Goal: Information Seeking & Learning: Compare options

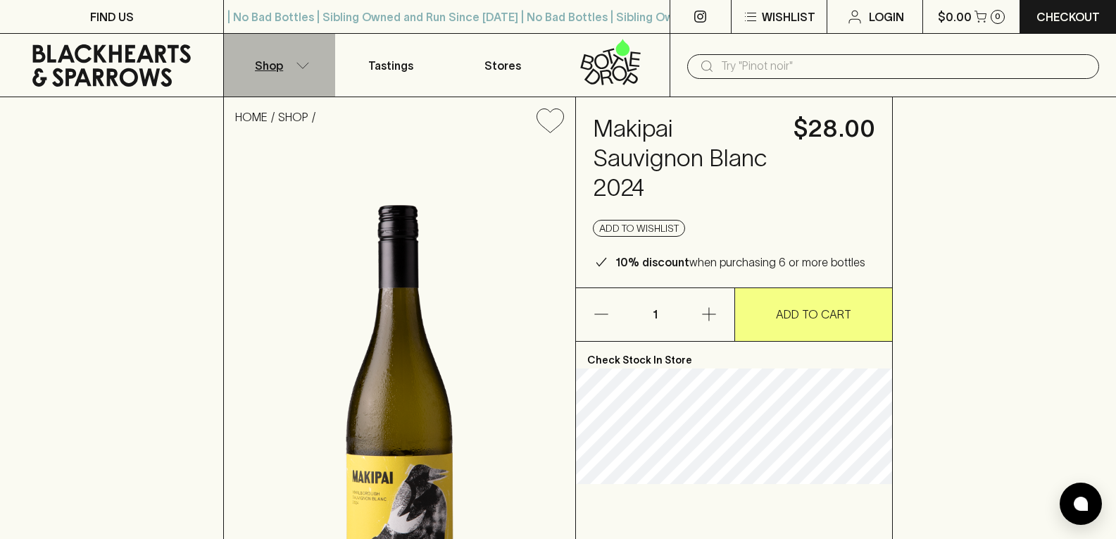
click at [292, 63] on button "Shop" at bounding box center [279, 65] width 111 height 63
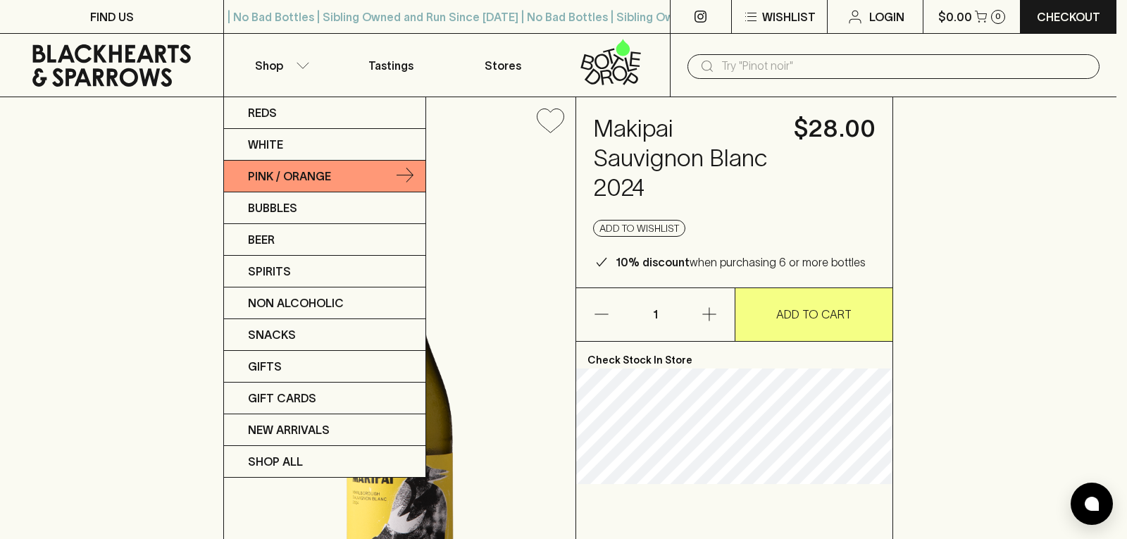
click at [306, 178] on p "Pink / Orange" at bounding box center [289, 176] width 83 height 17
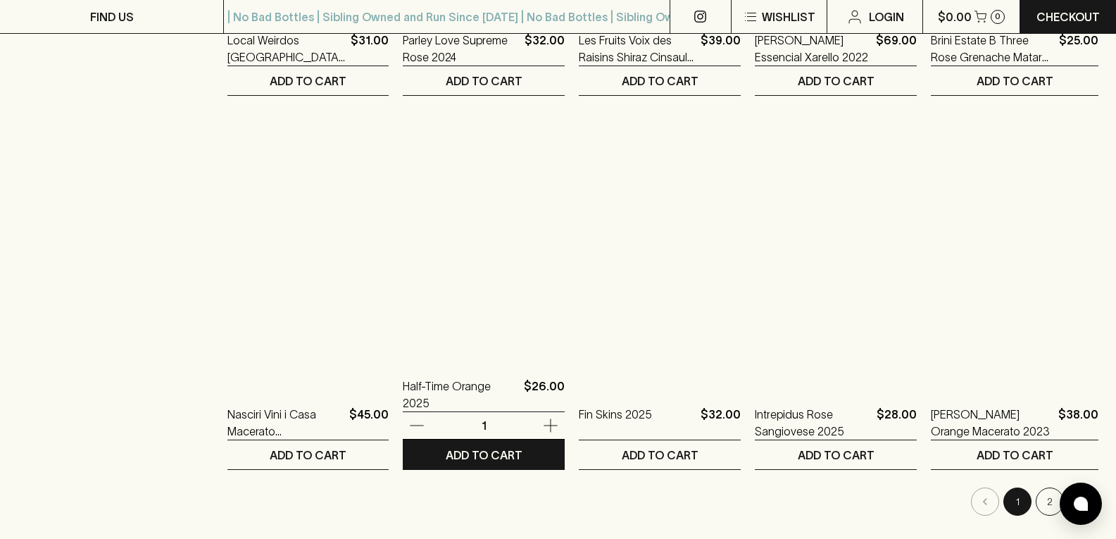
scroll to position [1338, 0]
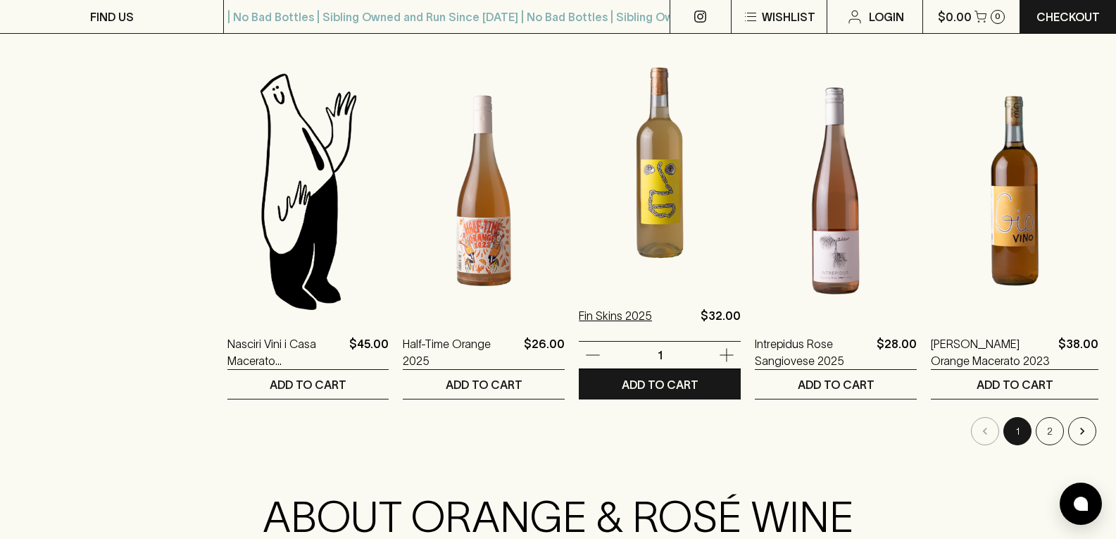
click at [612, 316] on p "Fin Skins 2025" at bounding box center [615, 324] width 73 height 34
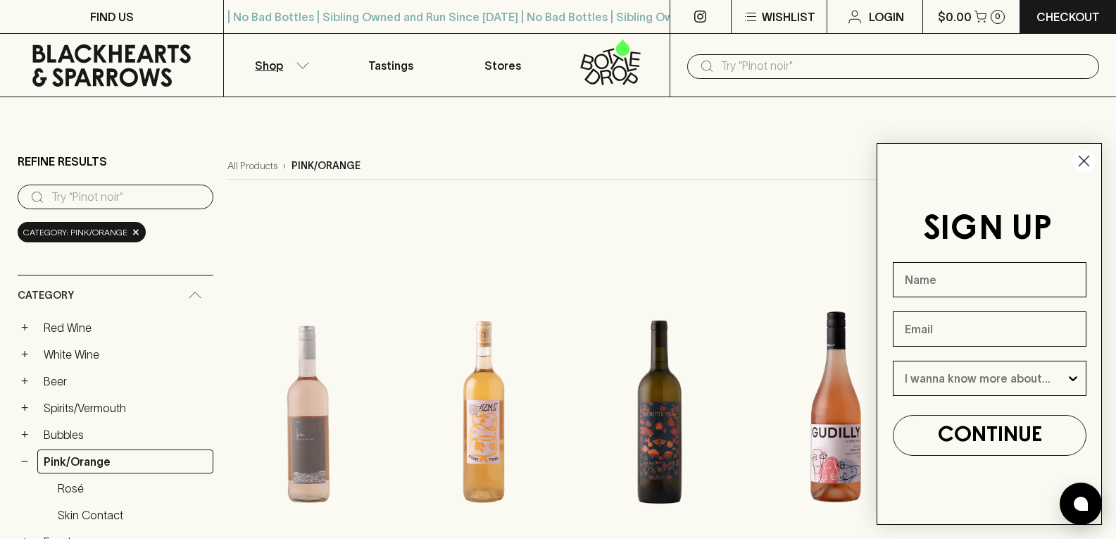
drag, startPoint x: 1085, startPoint y: 161, endPoint x: 1085, endPoint y: 170, distance: 8.5
click at [1085, 161] on icon "Close dialog" at bounding box center [1085, 161] width 10 height 10
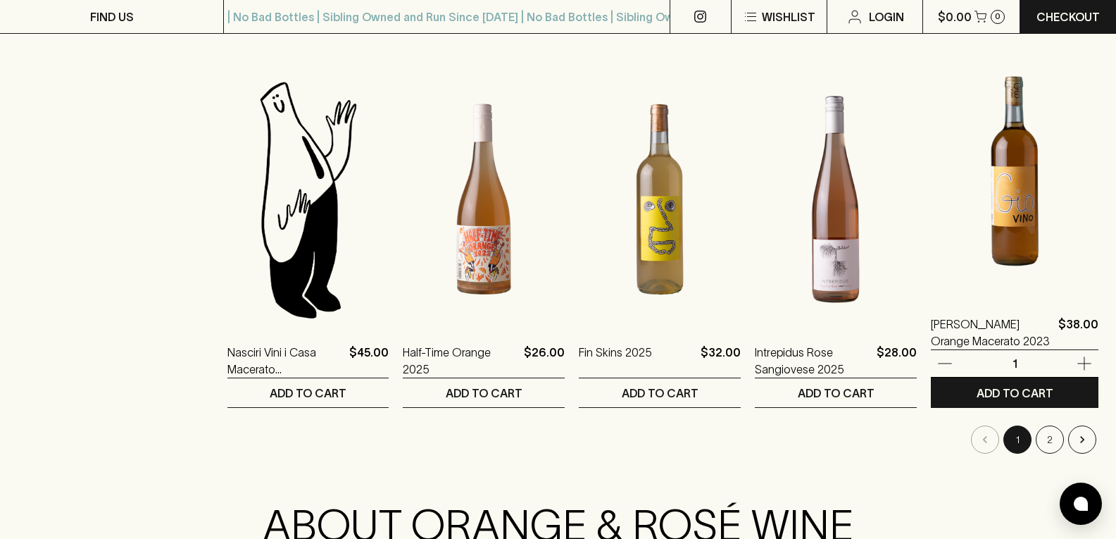
scroll to position [1550, 0]
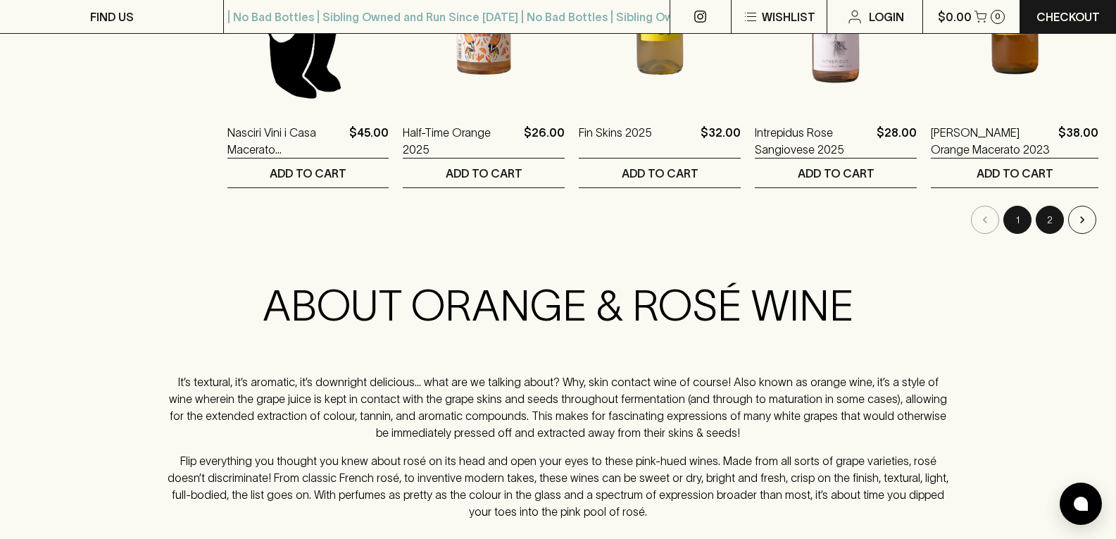
click at [1051, 210] on button "2" at bounding box center [1050, 220] width 28 height 28
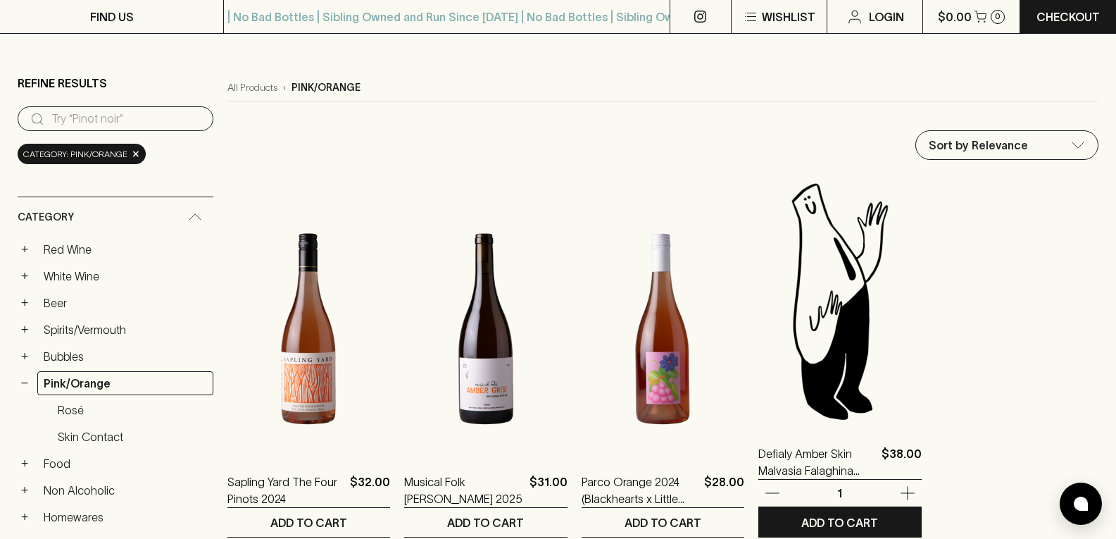
scroll to position [211, 0]
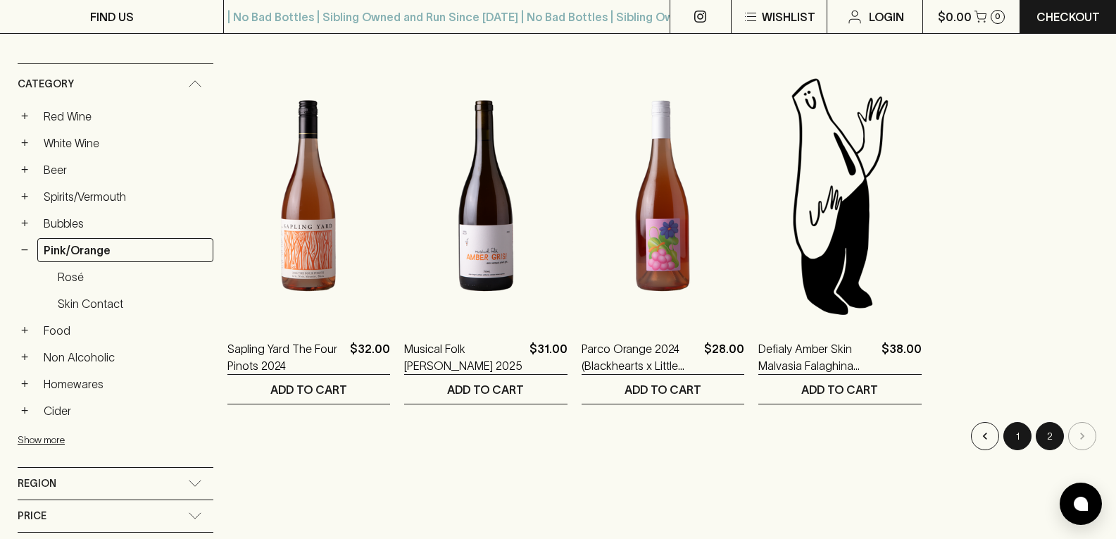
click at [1014, 437] on button "1" at bounding box center [1018, 436] width 28 height 28
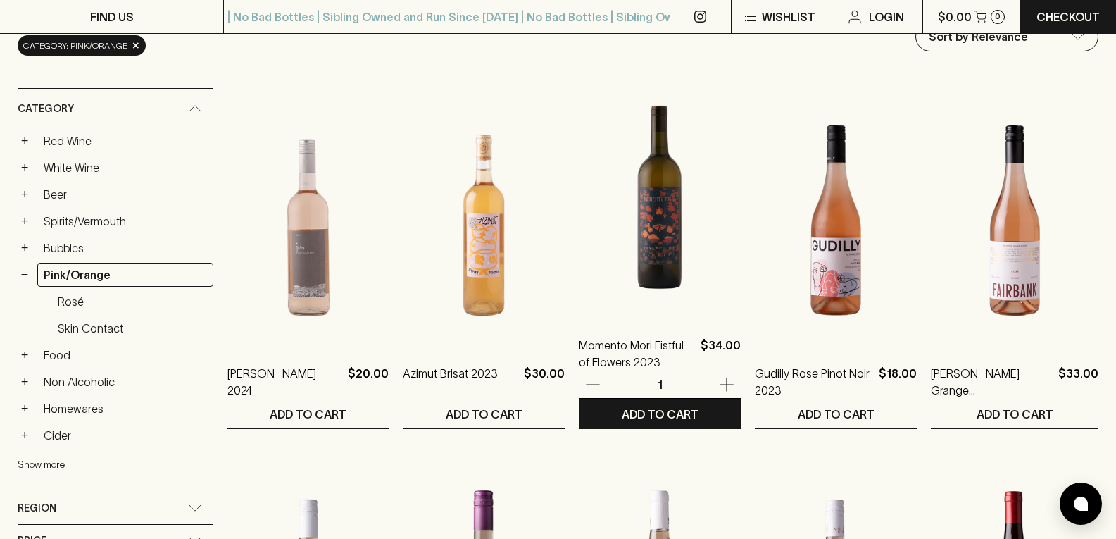
scroll to position [211, 0]
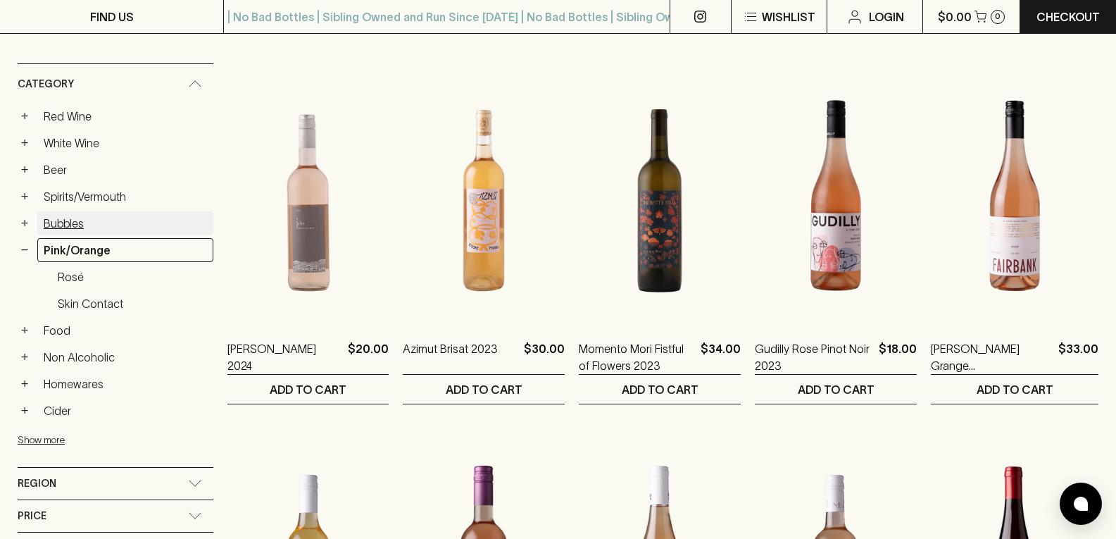
click at [52, 220] on link "Bubbles" at bounding box center [125, 223] width 176 height 24
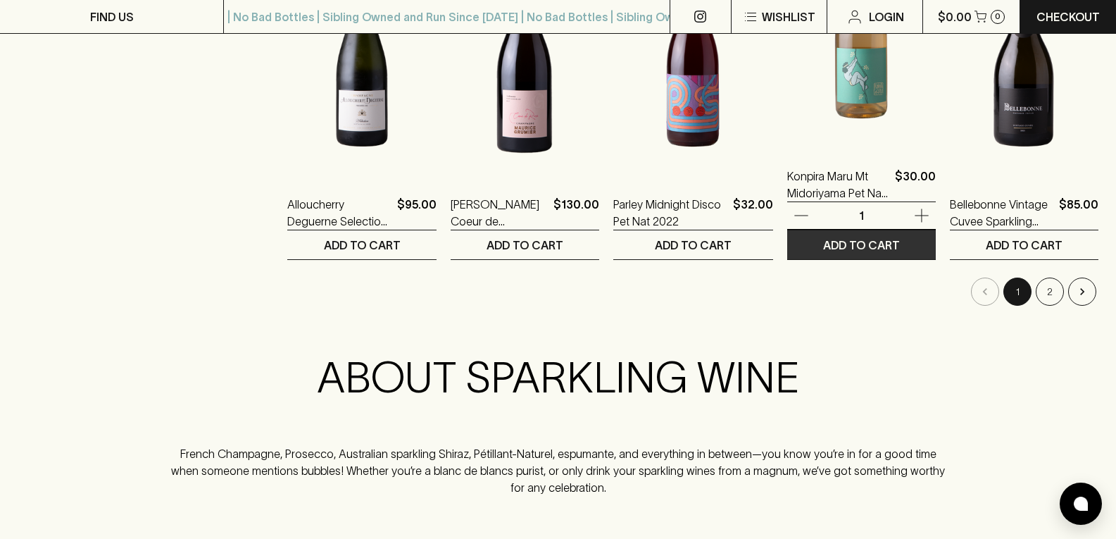
scroll to position [1479, 0]
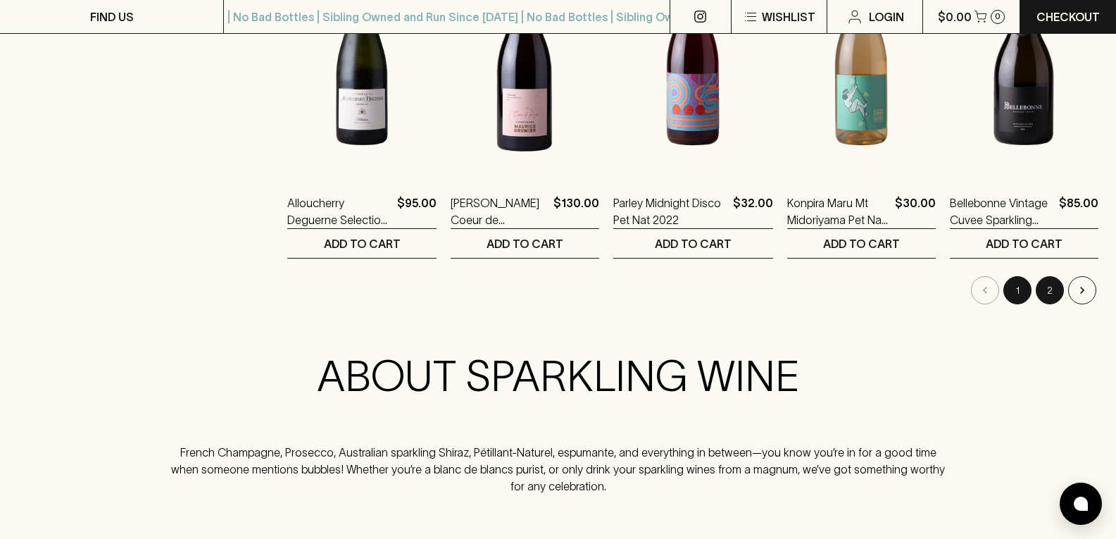
click at [1054, 292] on button "2" at bounding box center [1050, 290] width 28 height 28
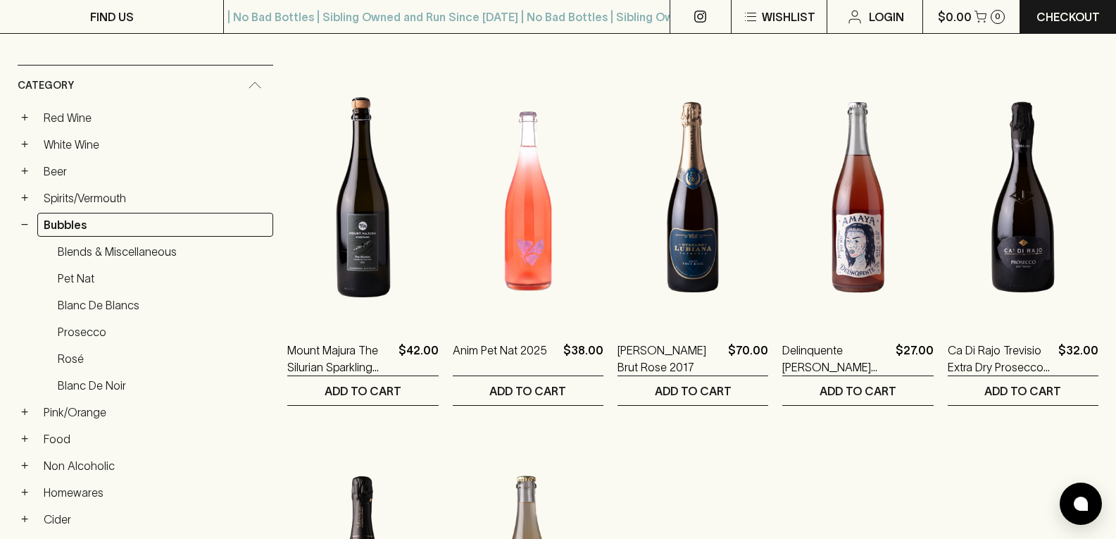
scroll to position [211, 0]
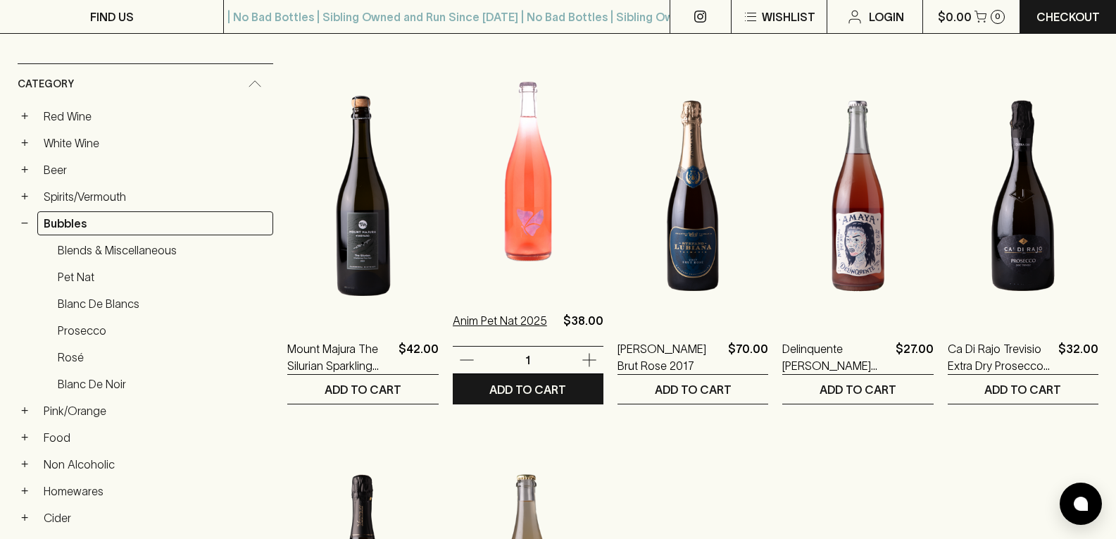
click at [457, 318] on p "Anim Pet Nat 2025" at bounding box center [500, 329] width 94 height 34
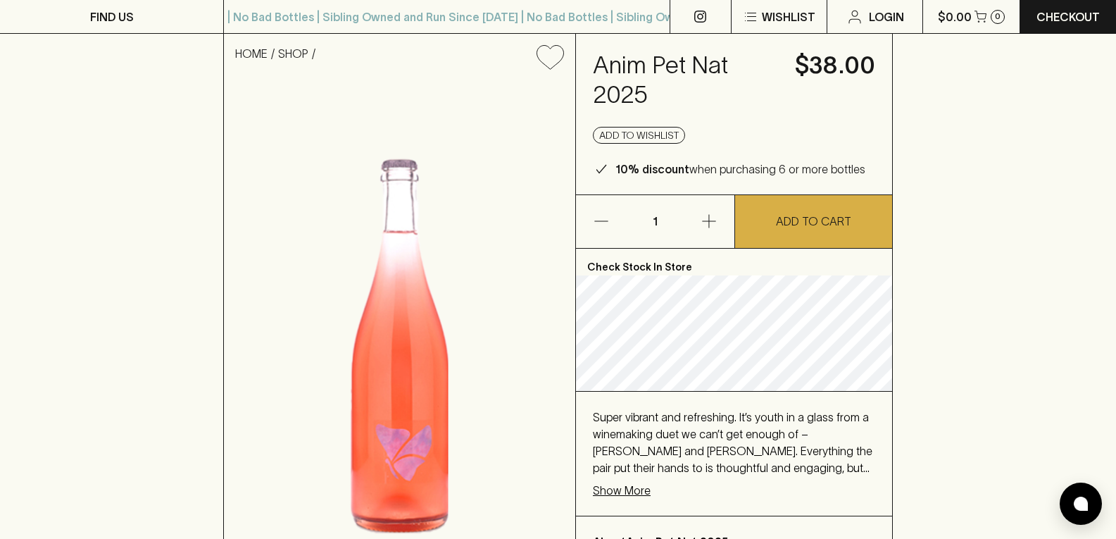
scroll to position [141, 0]
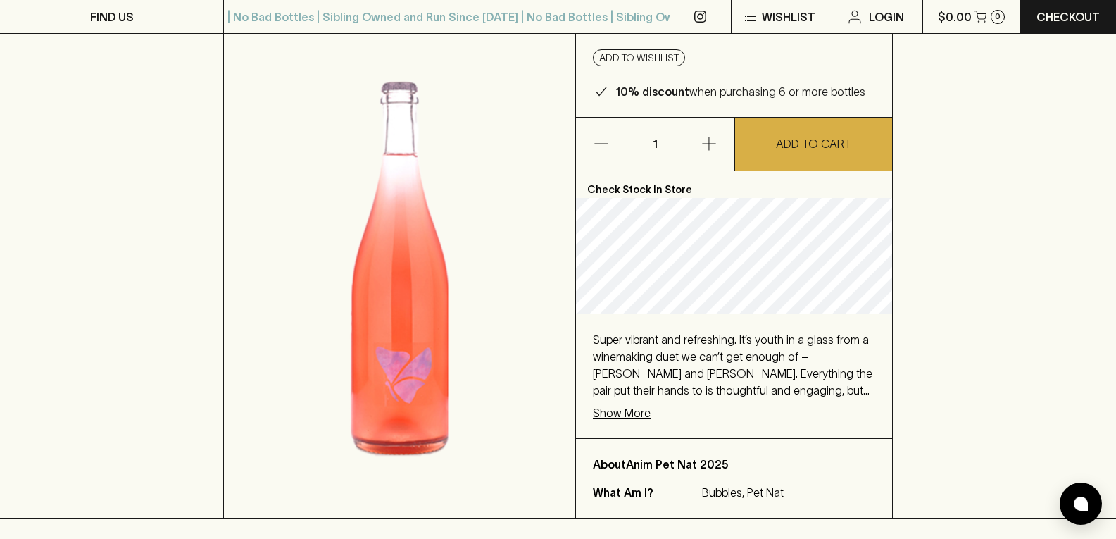
click at [630, 409] on p "Show More" at bounding box center [622, 412] width 58 height 17
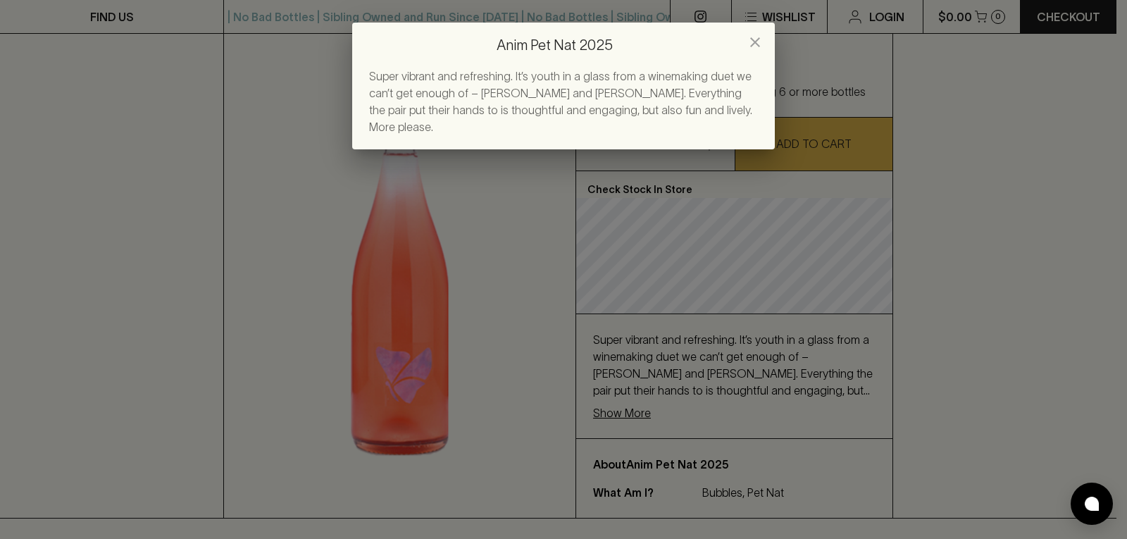
click at [752, 39] on icon "close" at bounding box center [755, 42] width 10 height 10
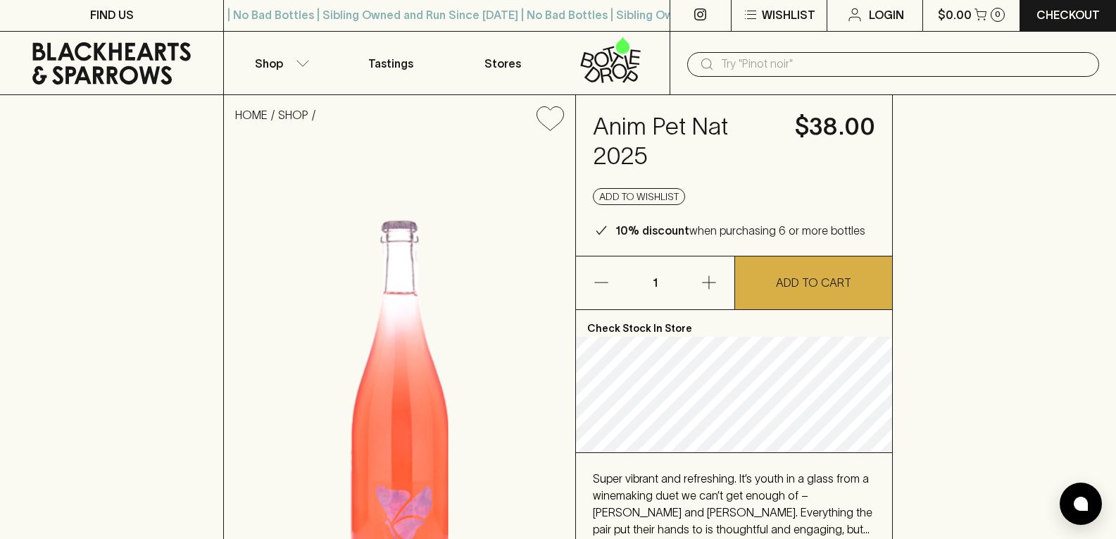
scroll to position [0, 0]
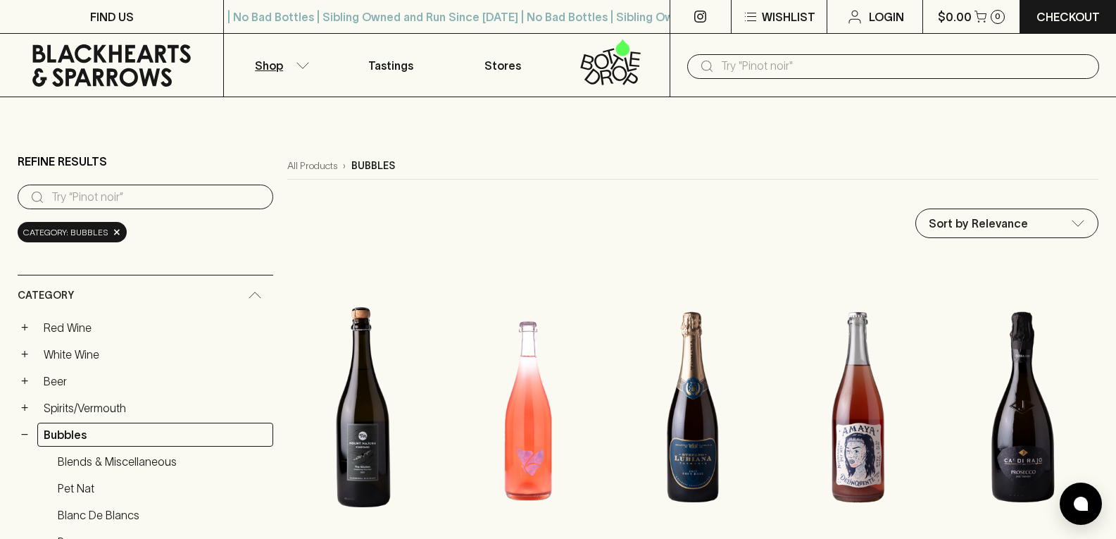
click at [805, 68] on input "text" at bounding box center [904, 66] width 367 height 23
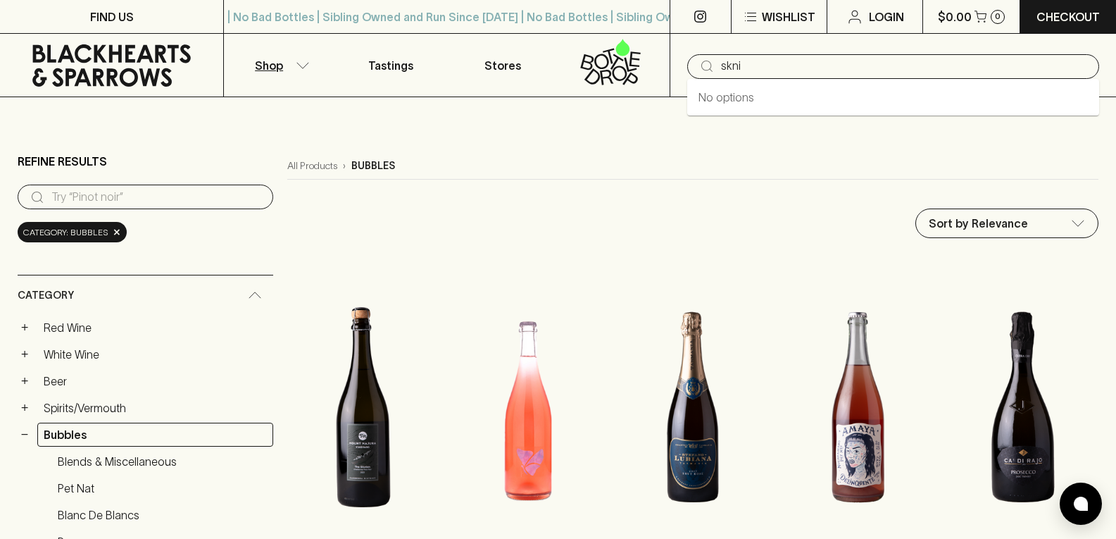
type input "skni"
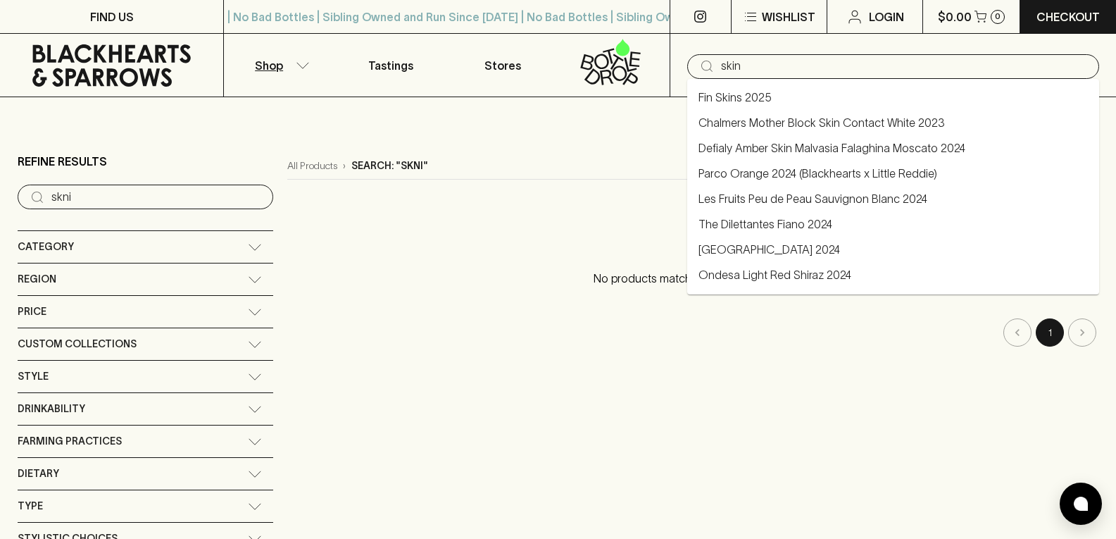
type input "skin"
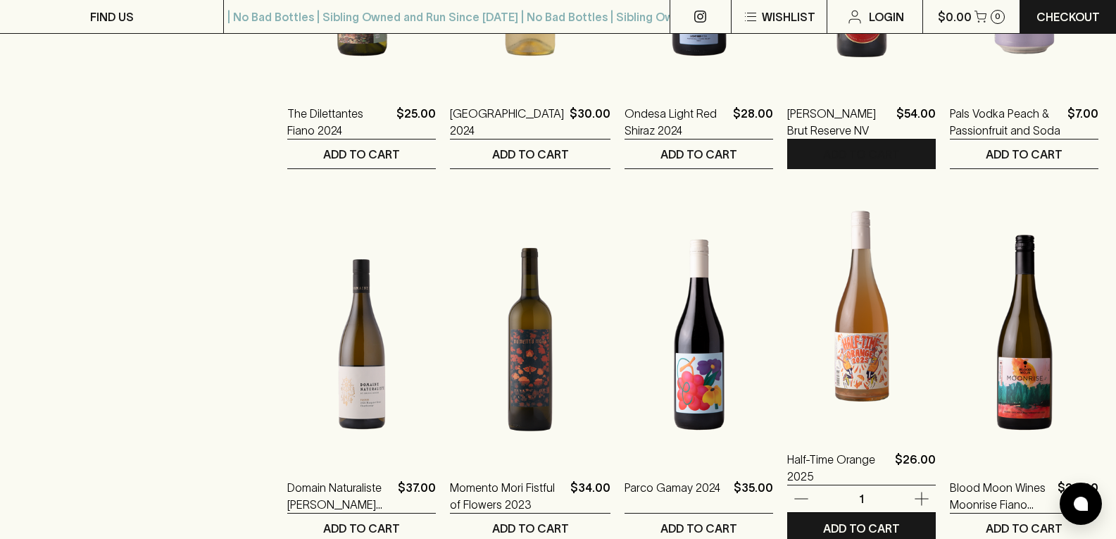
scroll to position [845, 0]
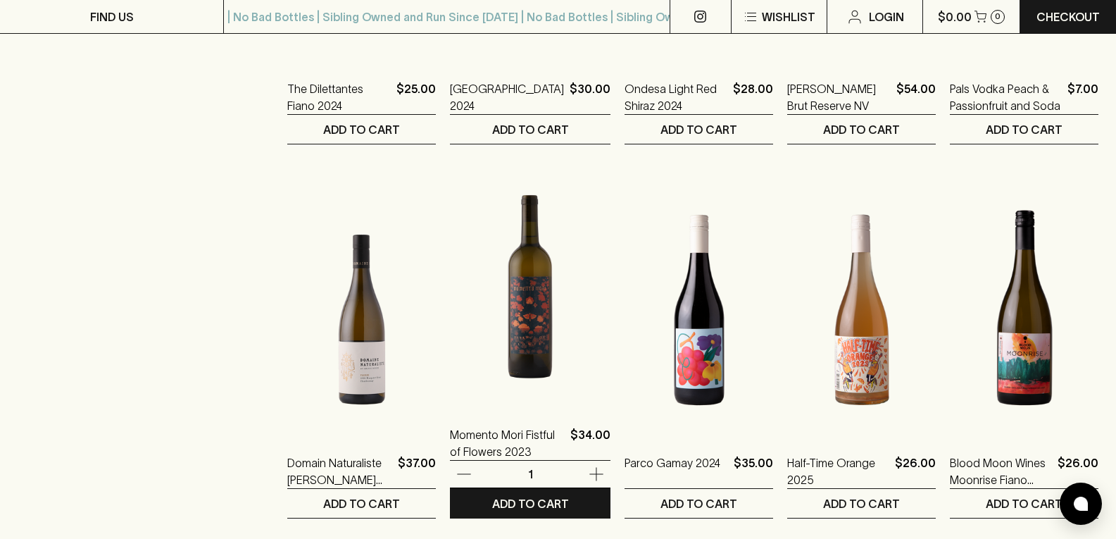
click at [466, 324] on img at bounding box center [530, 281] width 161 height 247
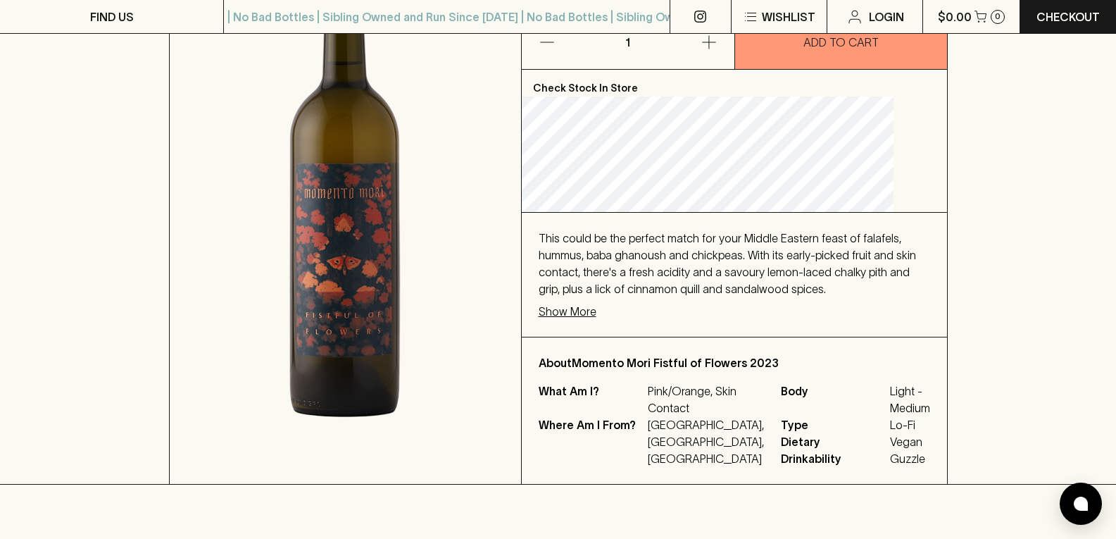
scroll to position [141, 0]
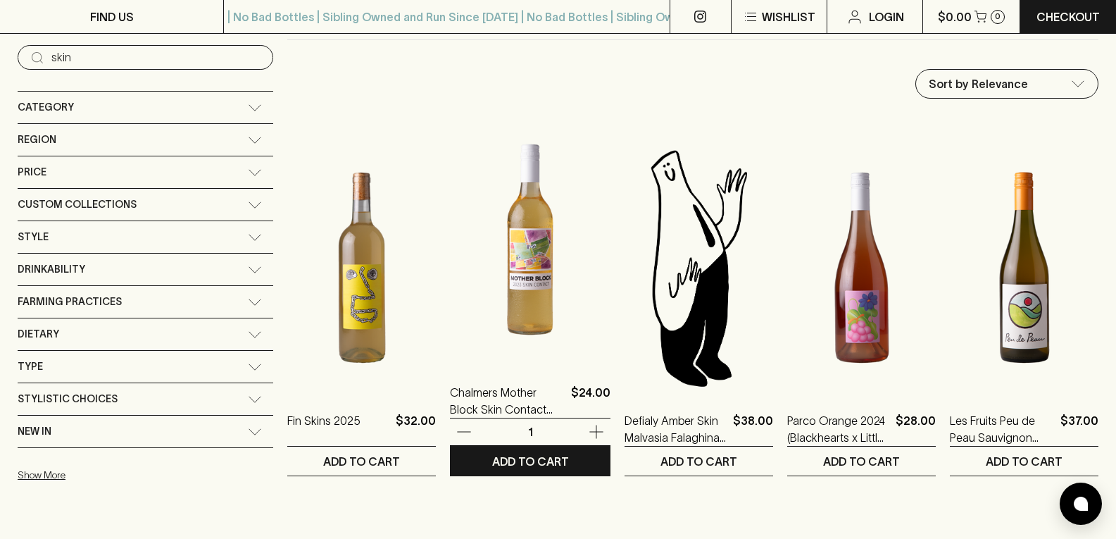
scroll to position [141, 0]
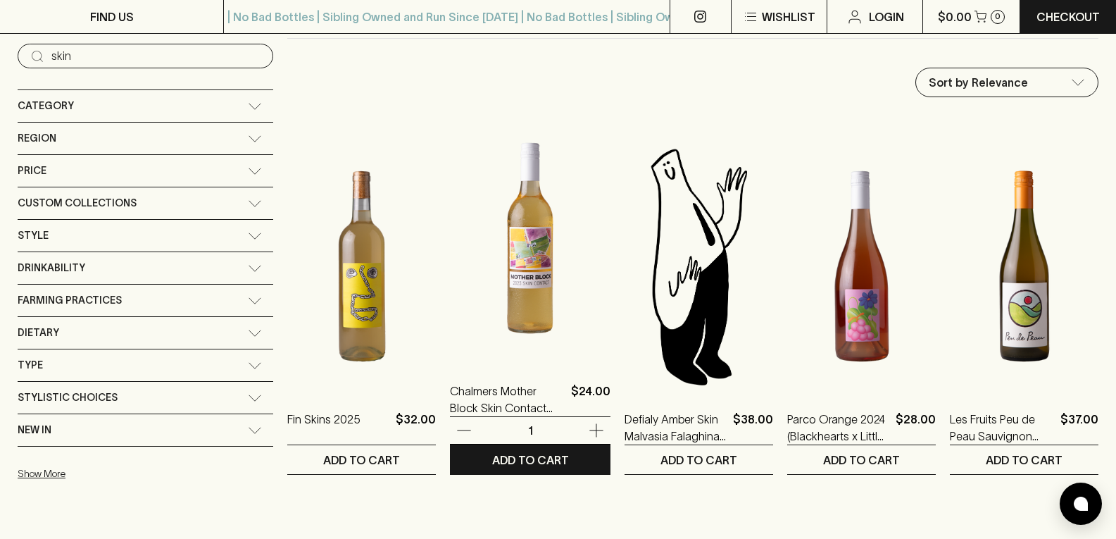
click at [482, 251] on img at bounding box center [530, 238] width 161 height 247
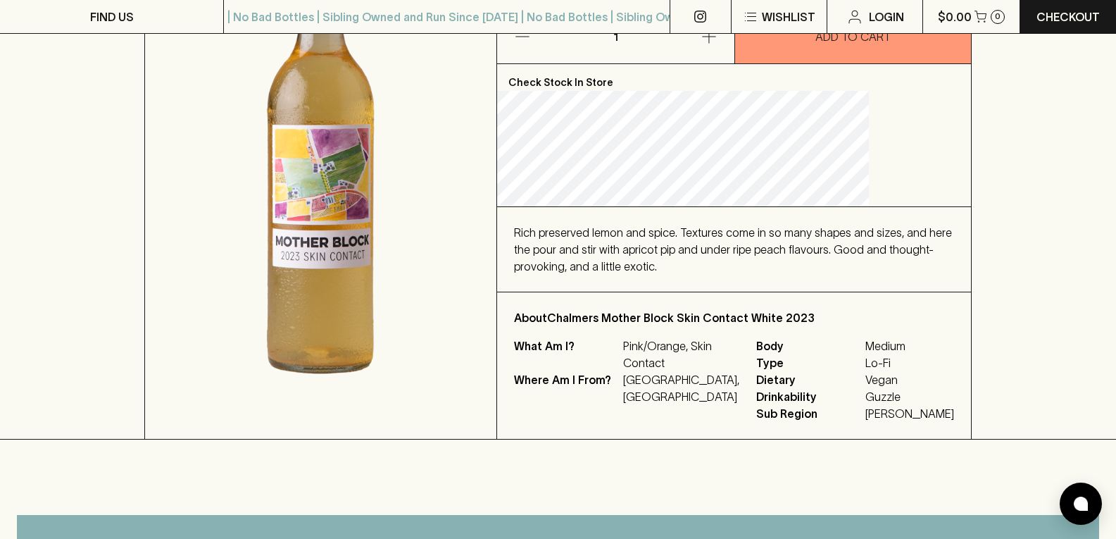
scroll to position [282, 0]
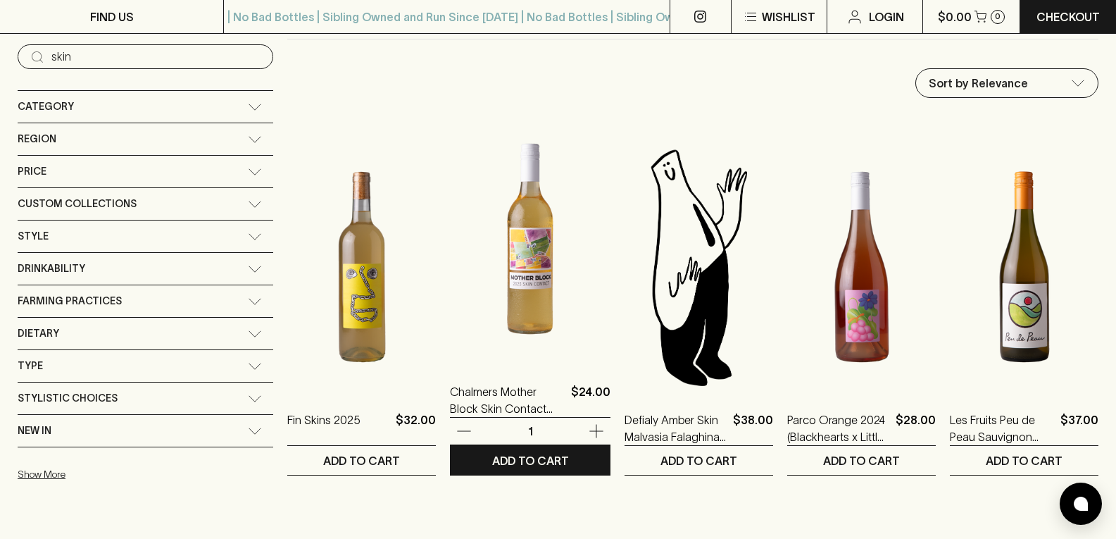
scroll to position [141, 0]
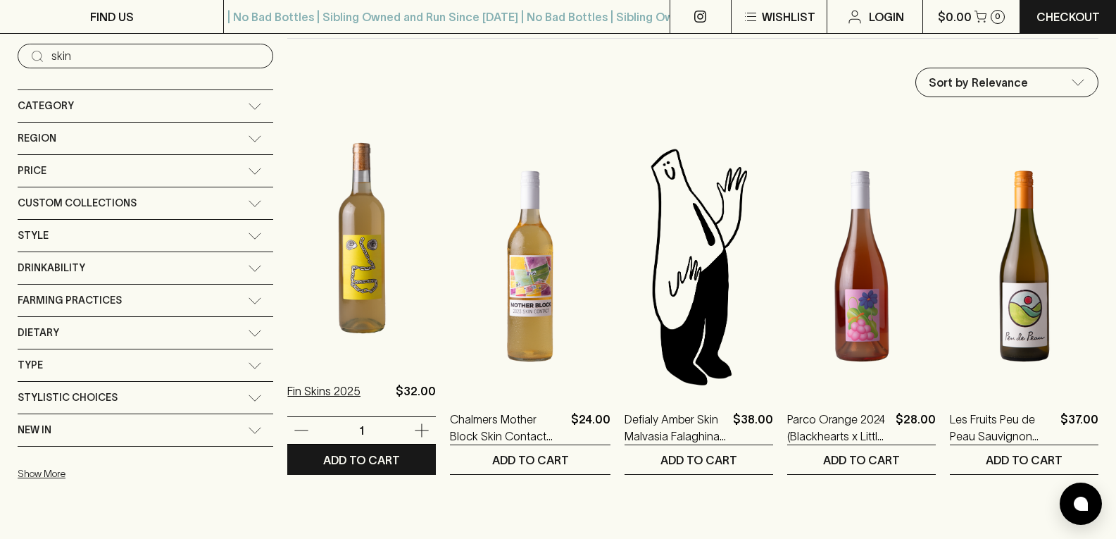
click at [287, 392] on p "Fin Skins 2025" at bounding box center [323, 399] width 73 height 34
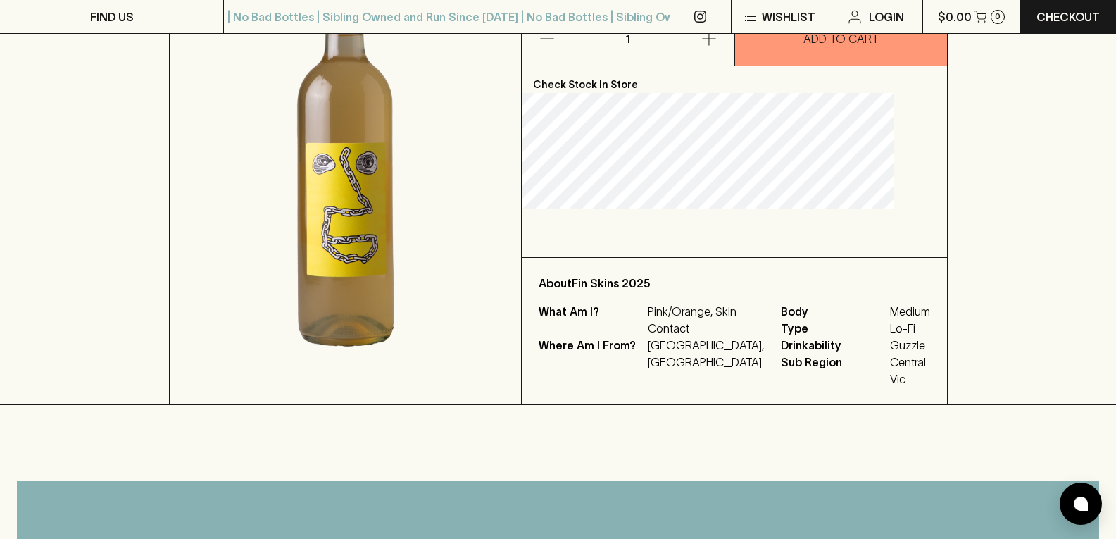
scroll to position [282, 0]
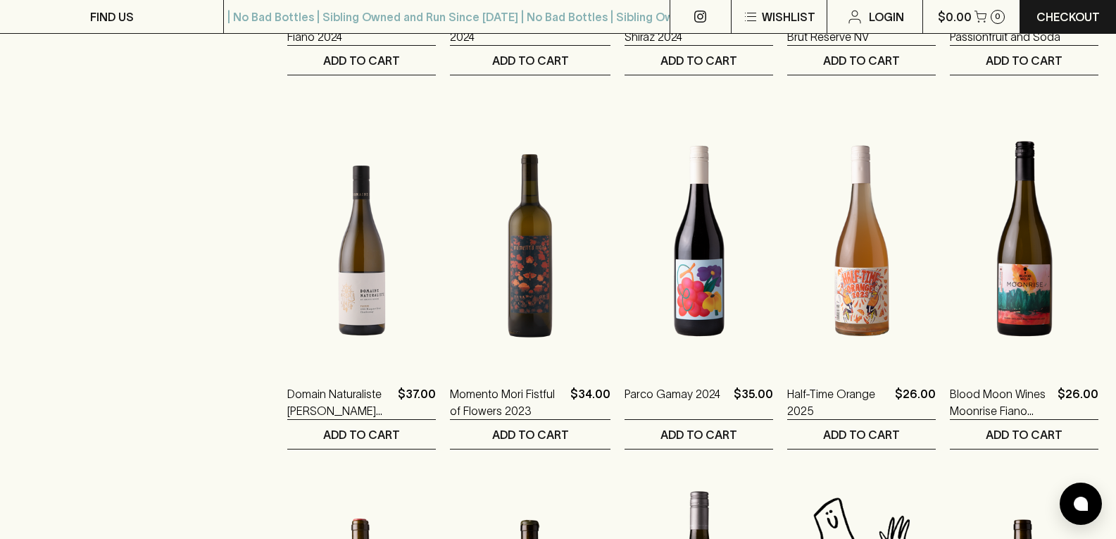
scroll to position [916, 0]
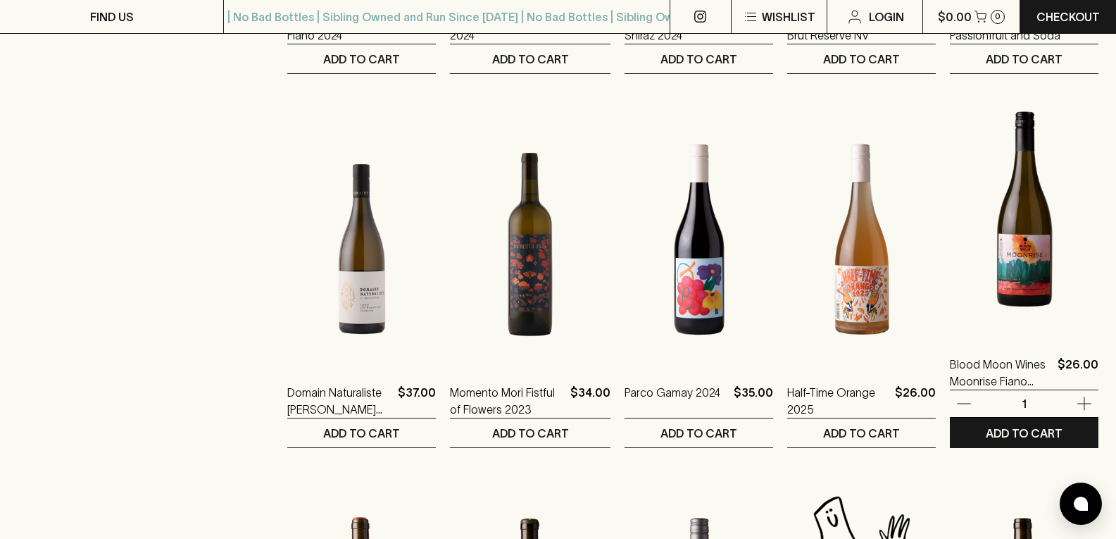
click at [1033, 296] on img at bounding box center [1024, 211] width 149 height 247
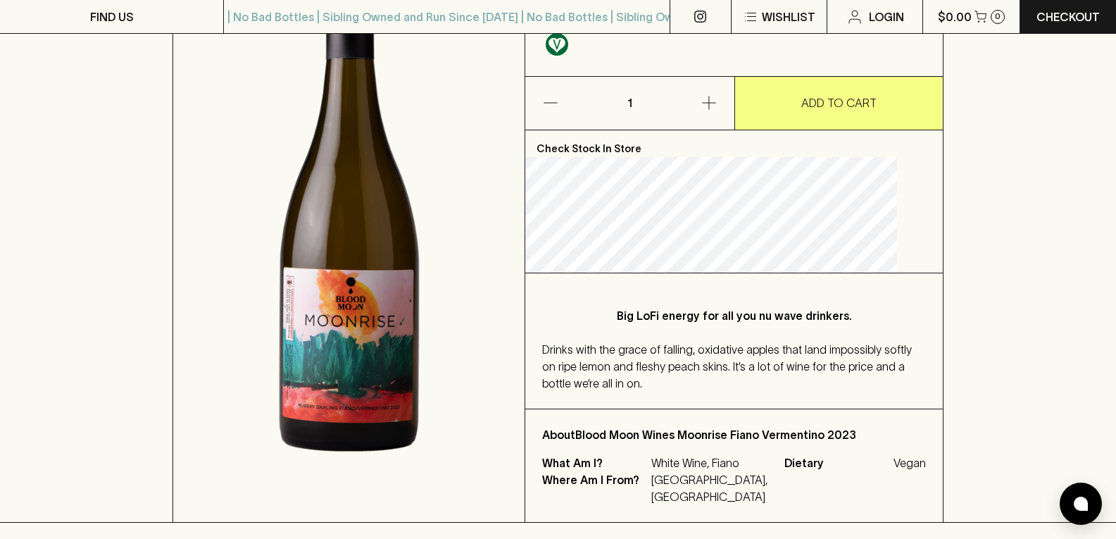
scroll to position [282, 0]
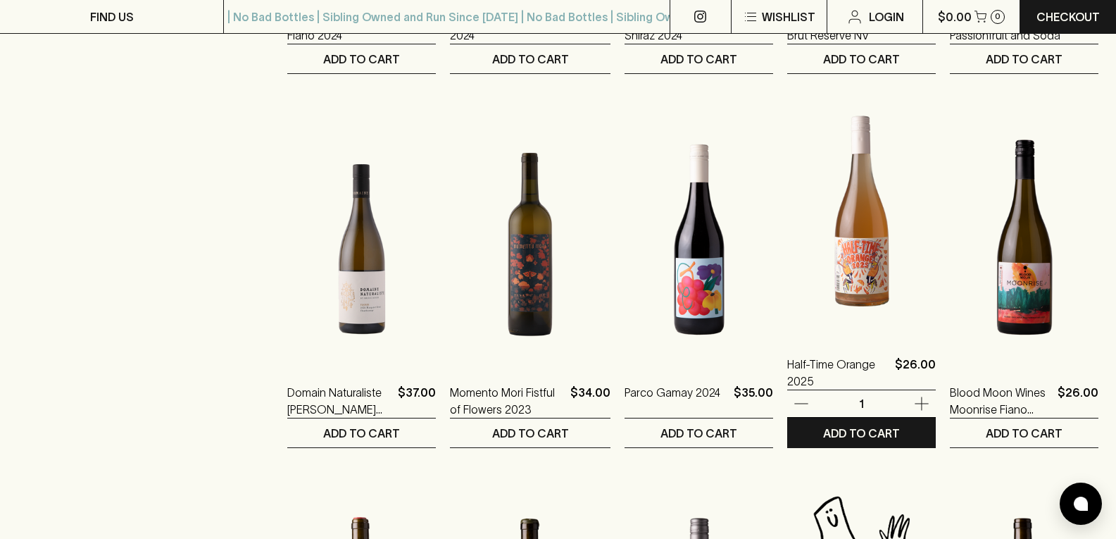
scroll to position [1338, 0]
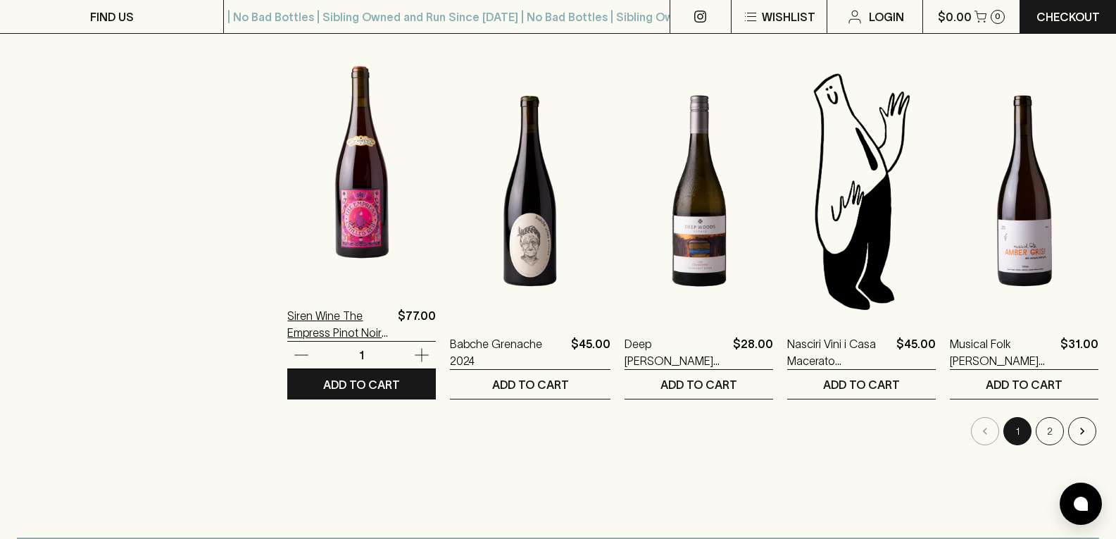
click at [287, 316] on p "Siren Wine The Empress Pinot Noir 2023" at bounding box center [339, 324] width 105 height 34
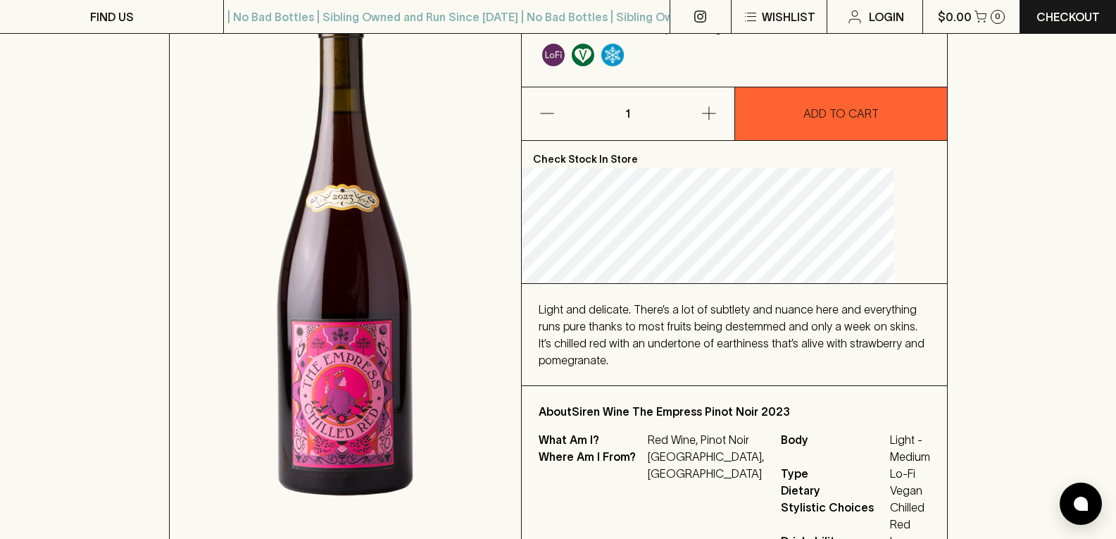
scroll to position [211, 0]
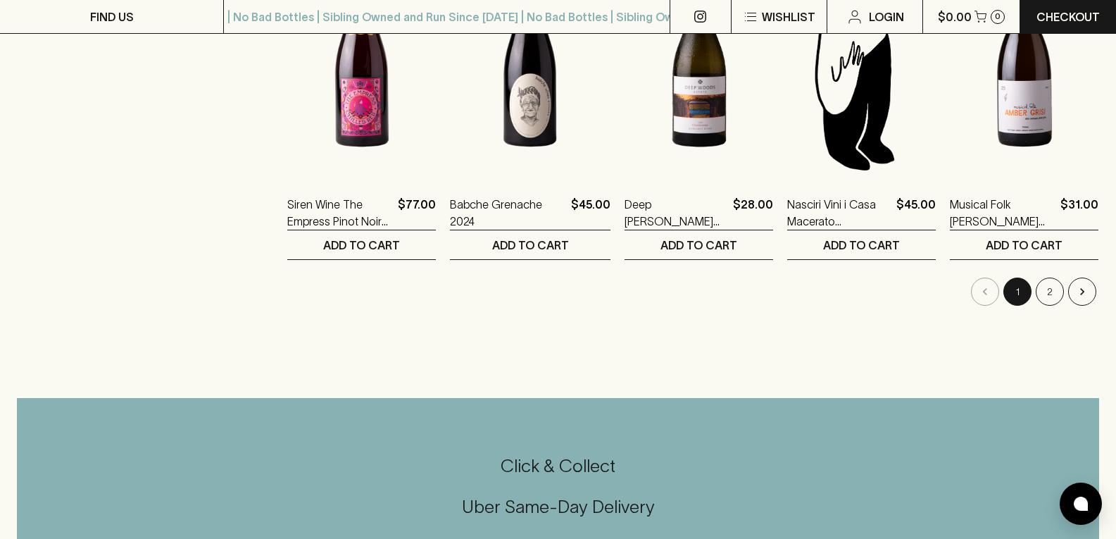
scroll to position [1479, 0]
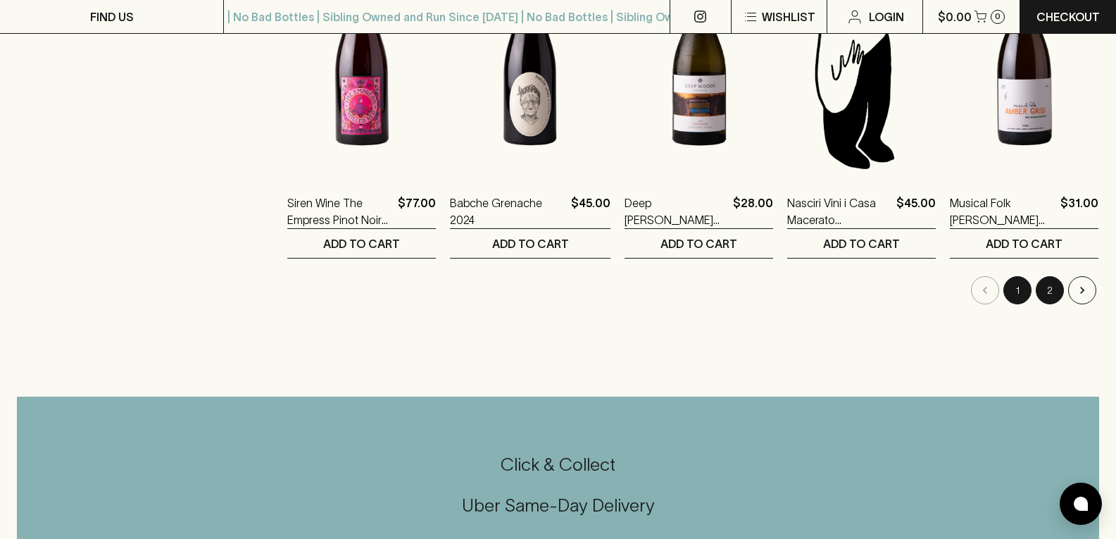
click at [1047, 290] on button "2" at bounding box center [1050, 290] width 28 height 28
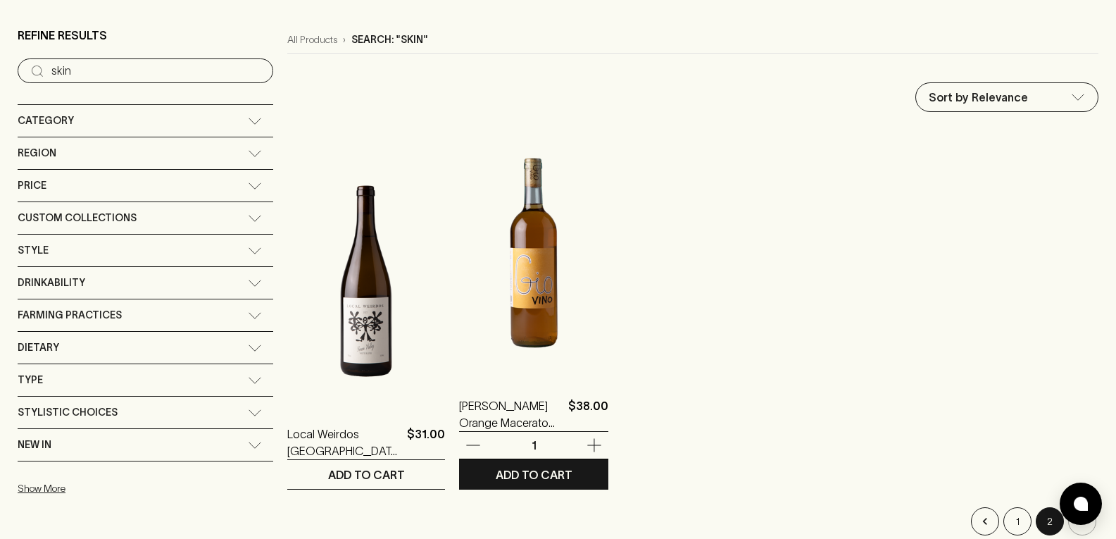
scroll to position [211, 0]
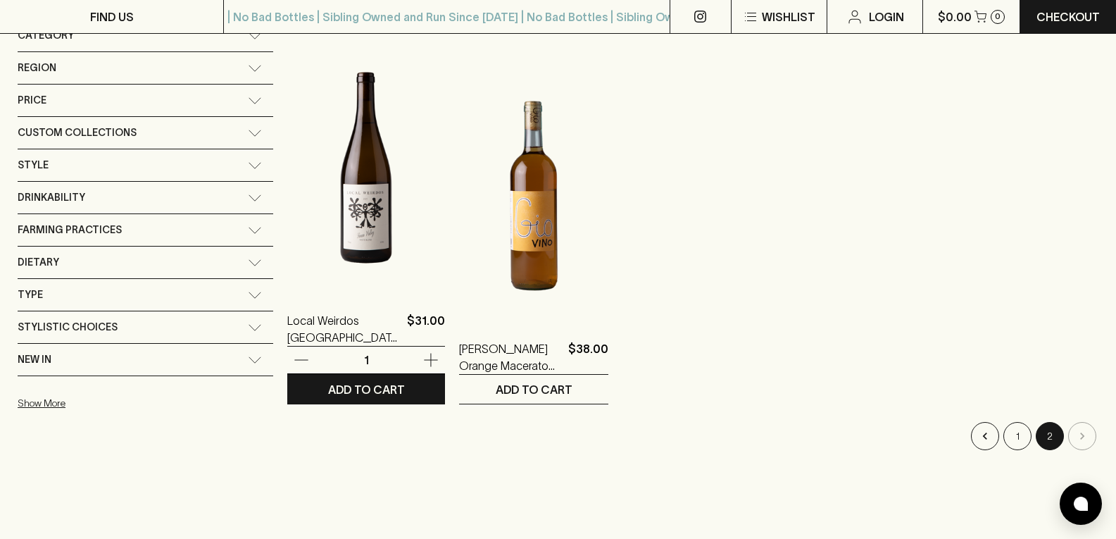
click at [301, 243] on img at bounding box center [366, 167] width 158 height 247
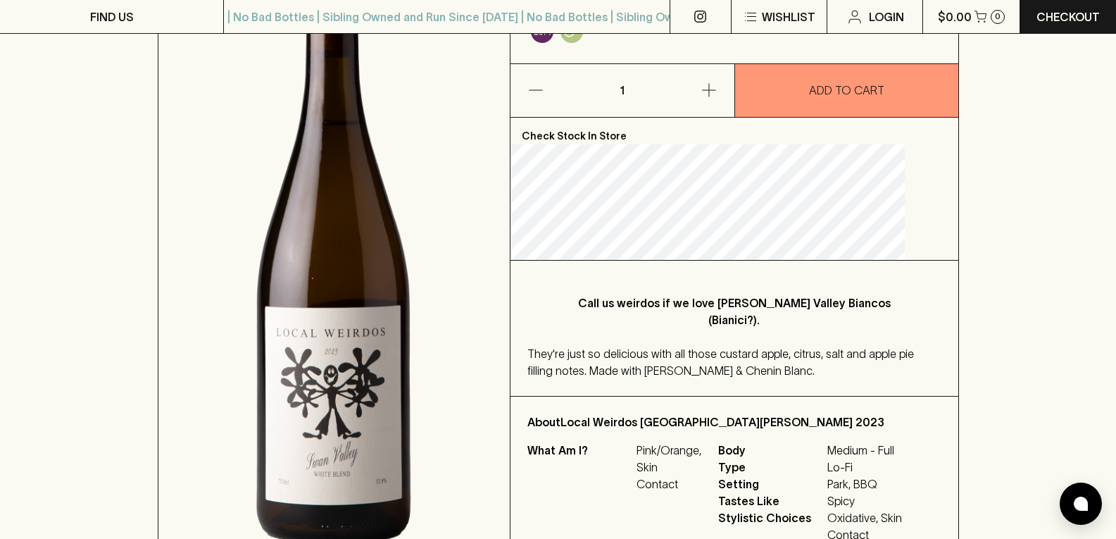
scroll to position [282, 0]
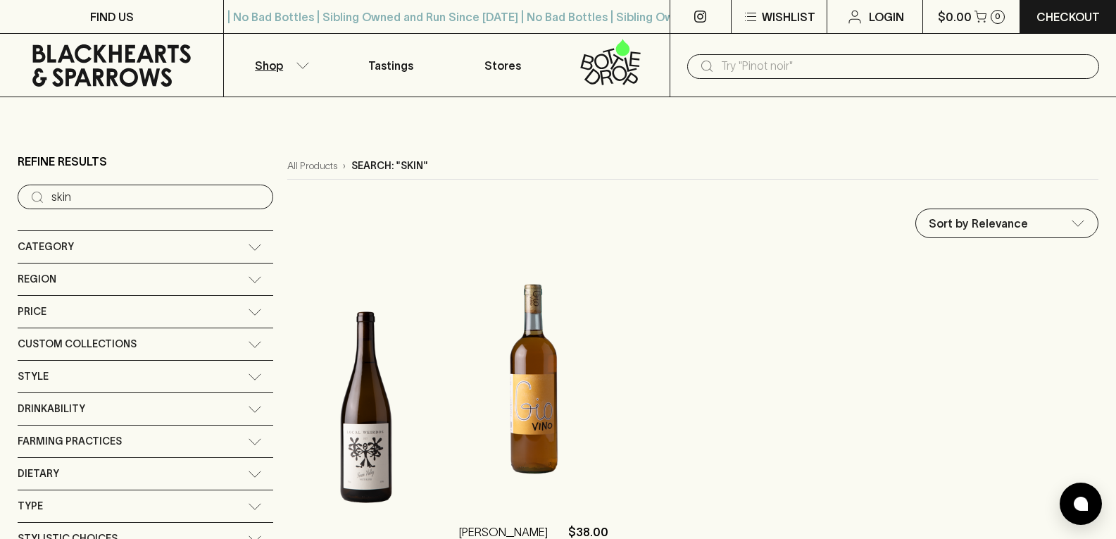
click at [477, 423] on img at bounding box center [533, 379] width 149 height 247
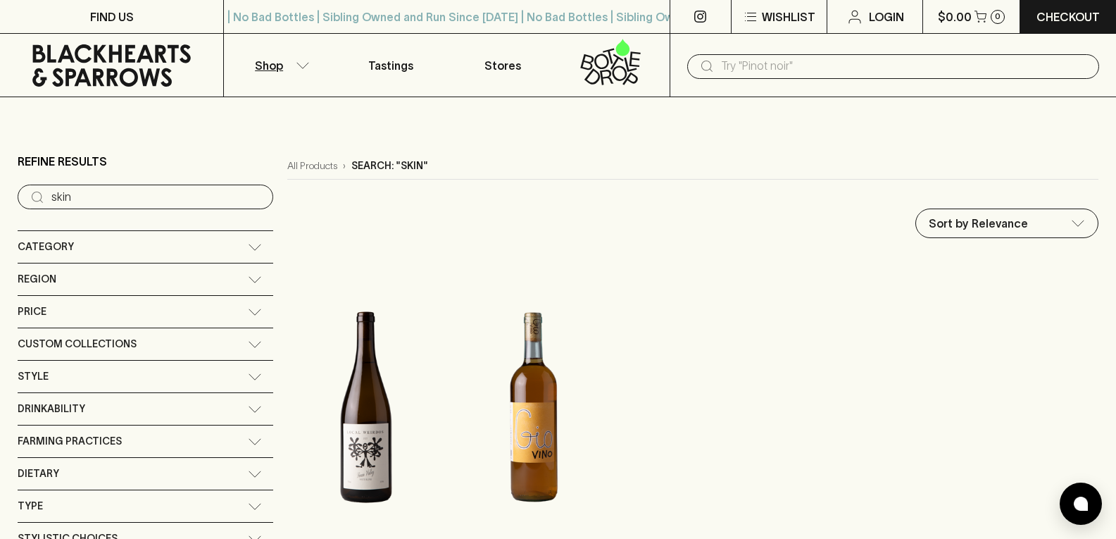
click at [248, 341] on icon at bounding box center [255, 344] width 14 height 7
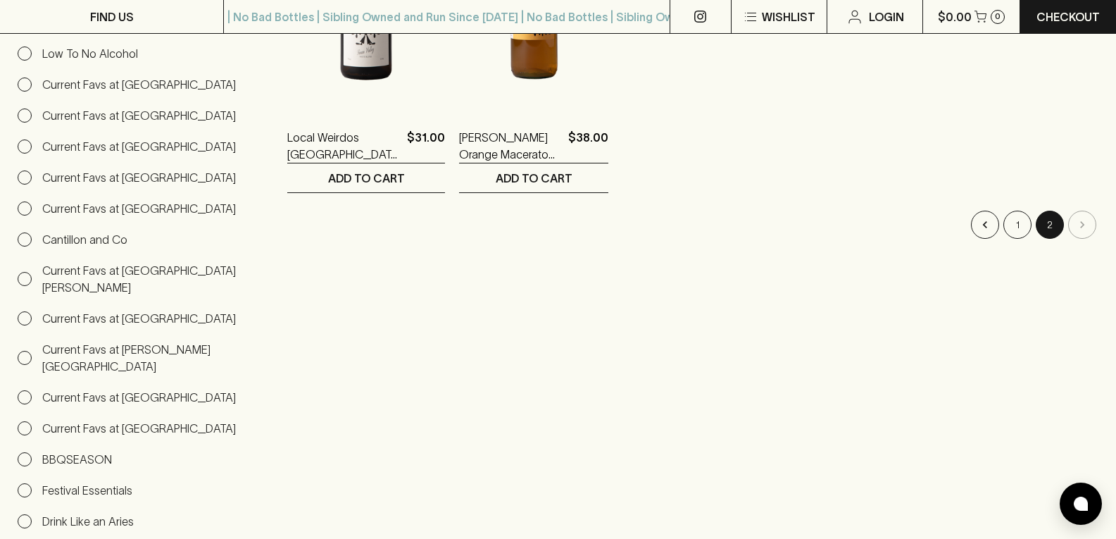
scroll to position [493, 0]
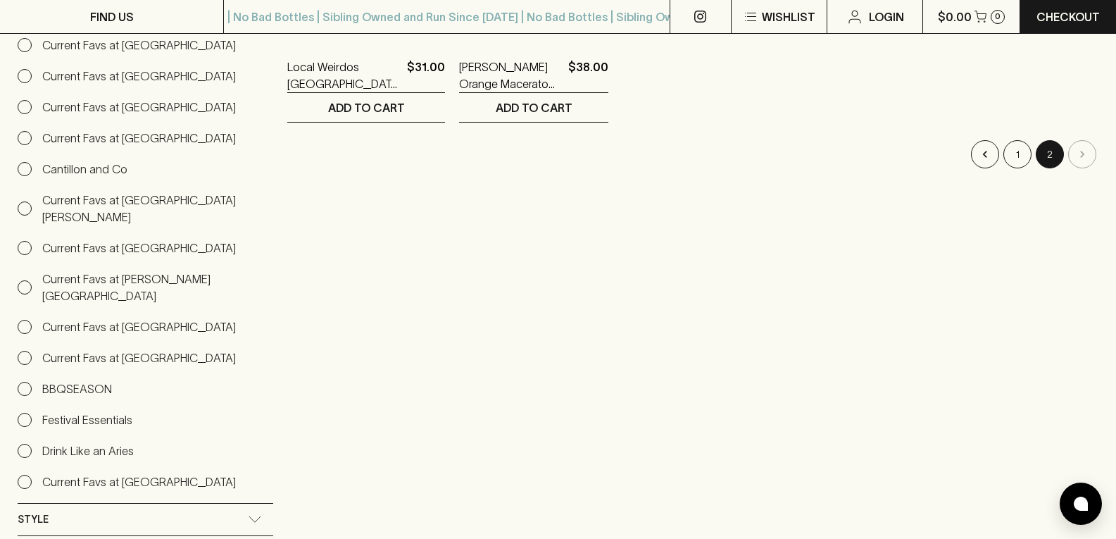
click at [25, 382] on input "BBQSEASON" at bounding box center [25, 389] width 14 height 14
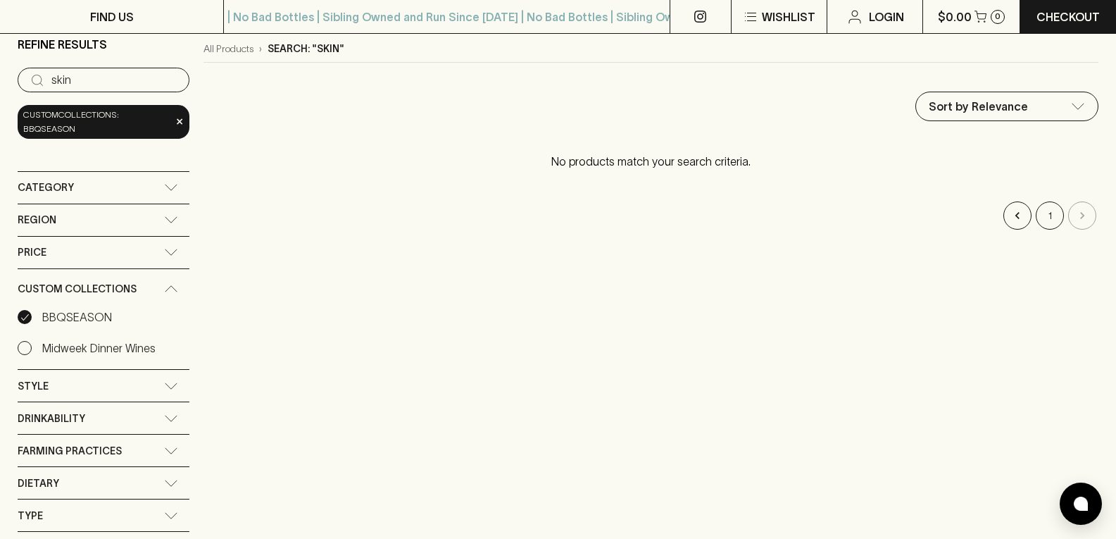
scroll to position [115, 0]
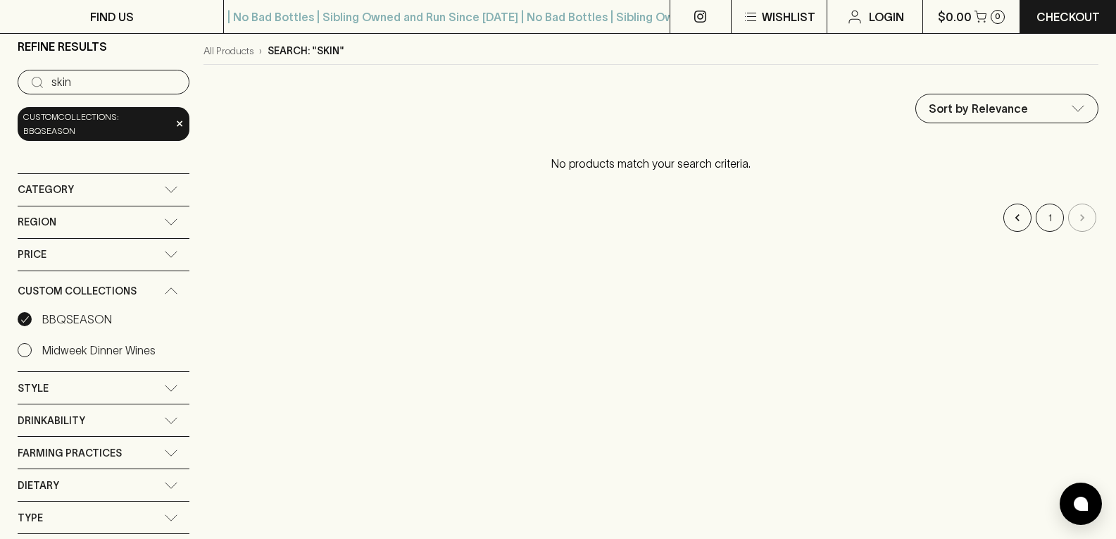
click at [122, 412] on div "Drinkability" at bounding box center [91, 421] width 147 height 18
click at [178, 120] on span "×" at bounding box center [179, 123] width 8 height 15
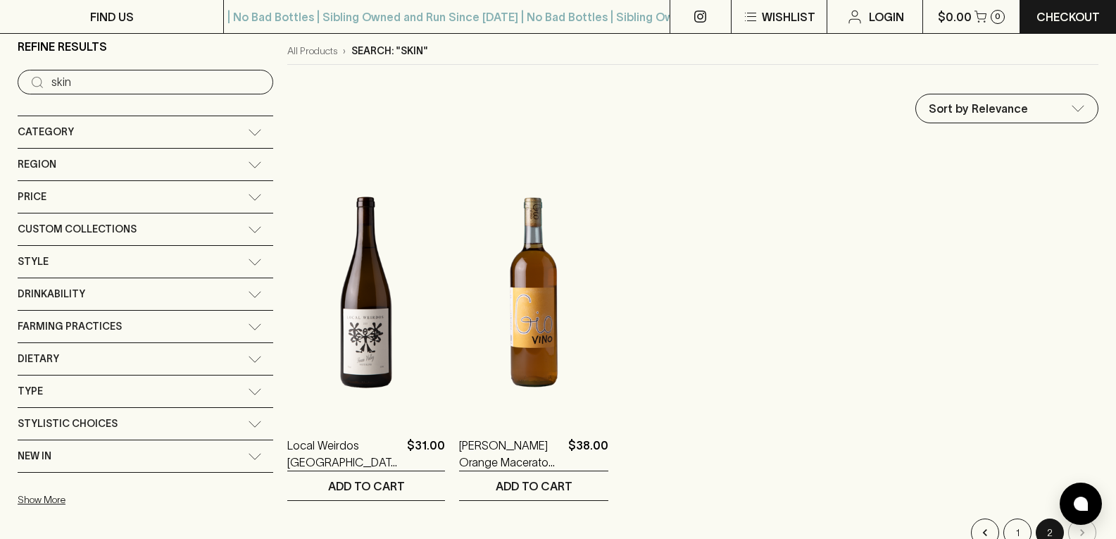
click at [77, 291] on span "Drinkability" at bounding box center [52, 294] width 68 height 18
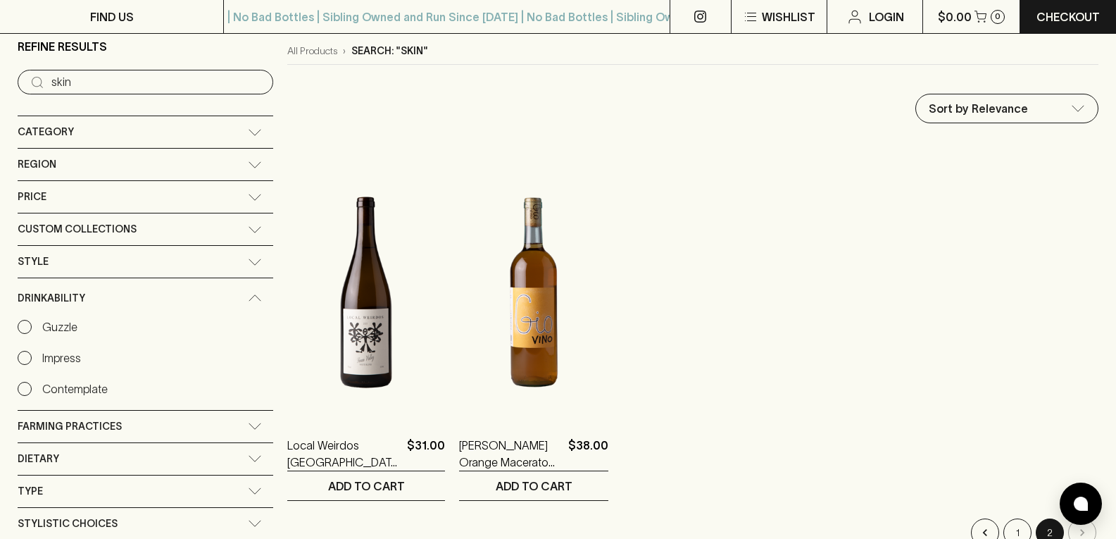
click at [23, 325] on input "Guzzle" at bounding box center [25, 327] width 14 height 14
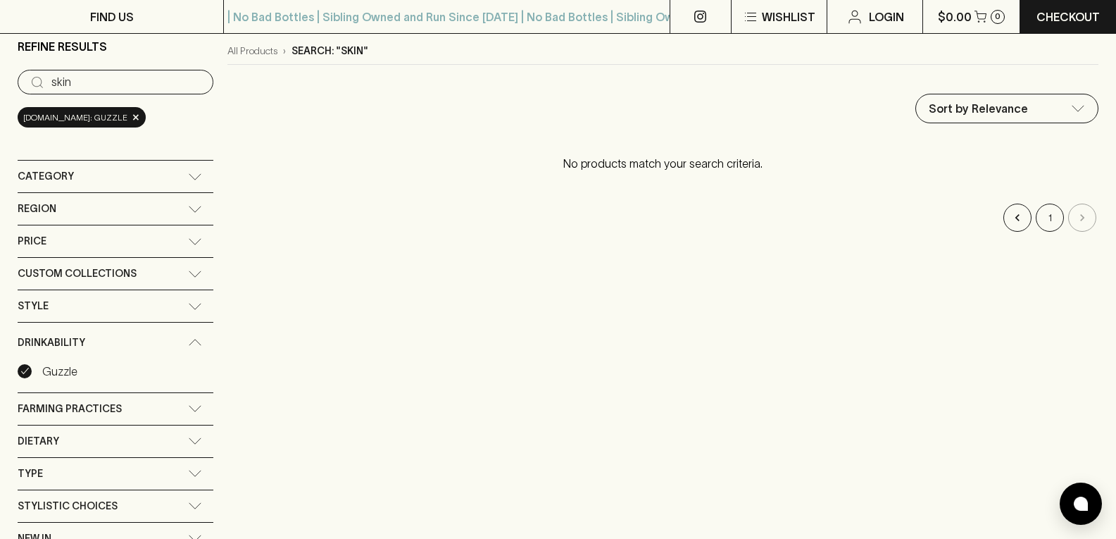
drag, startPoint x: 90, startPoint y: 78, endPoint x: 0, endPoint y: 87, distance: 90.6
click at [0, 87] on main "Refine Results ​ skin [DOMAIN_NAME]: Guzzle × Category + Red Wine + White Wine …" at bounding box center [558, 312] width 1116 height 661
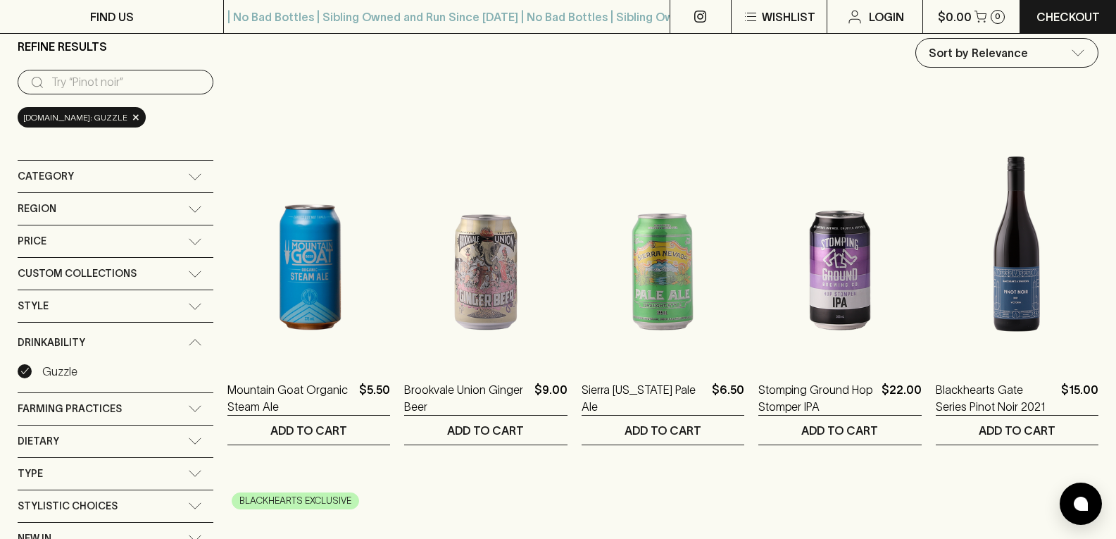
click at [156, 177] on div "Category" at bounding box center [103, 177] width 170 height 18
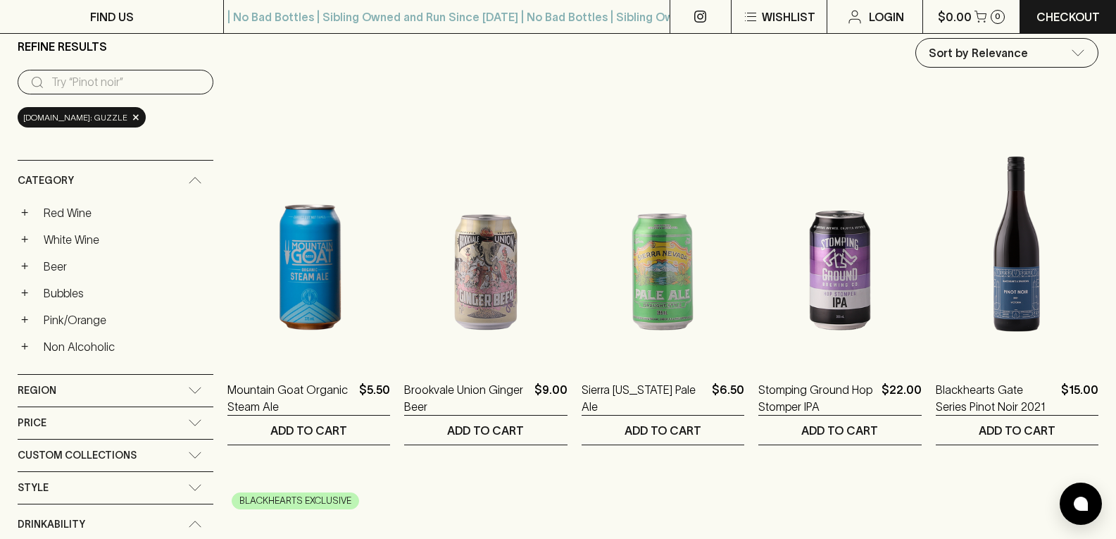
click at [188, 177] on icon at bounding box center [195, 180] width 14 height 7
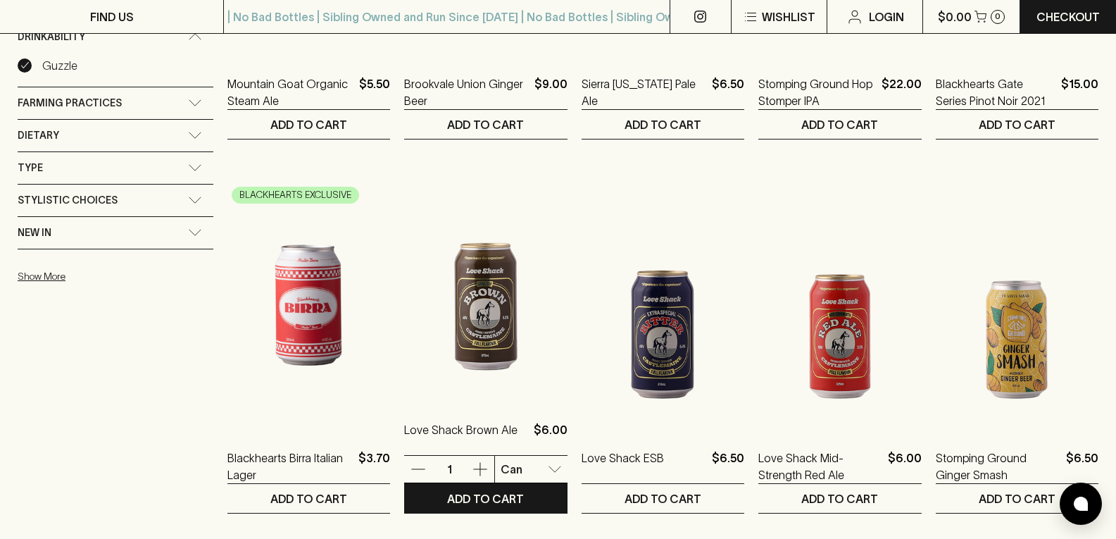
scroll to position [397, 0]
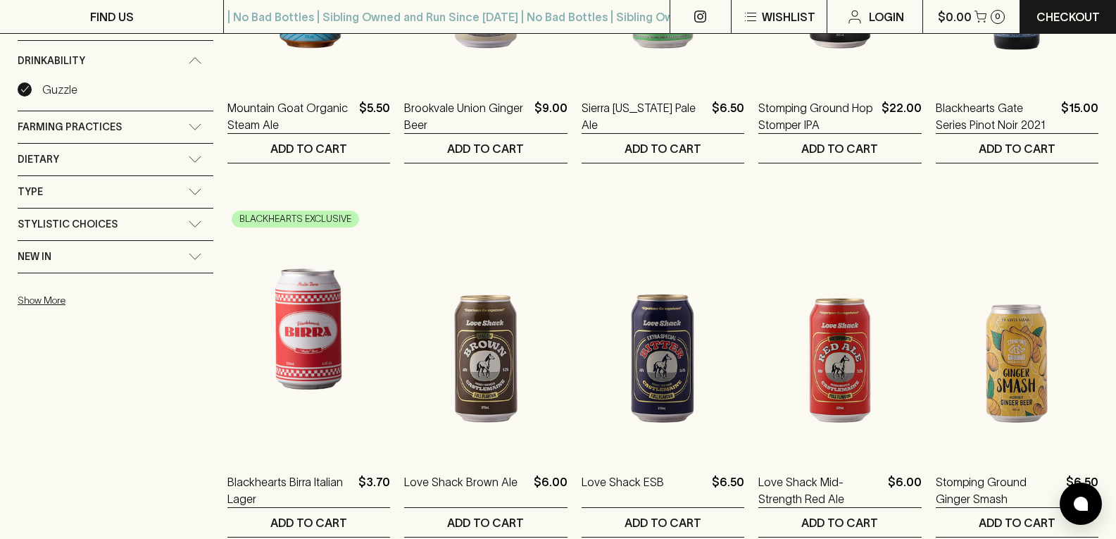
click at [163, 221] on div "Stylistic Choices" at bounding box center [103, 225] width 170 height 18
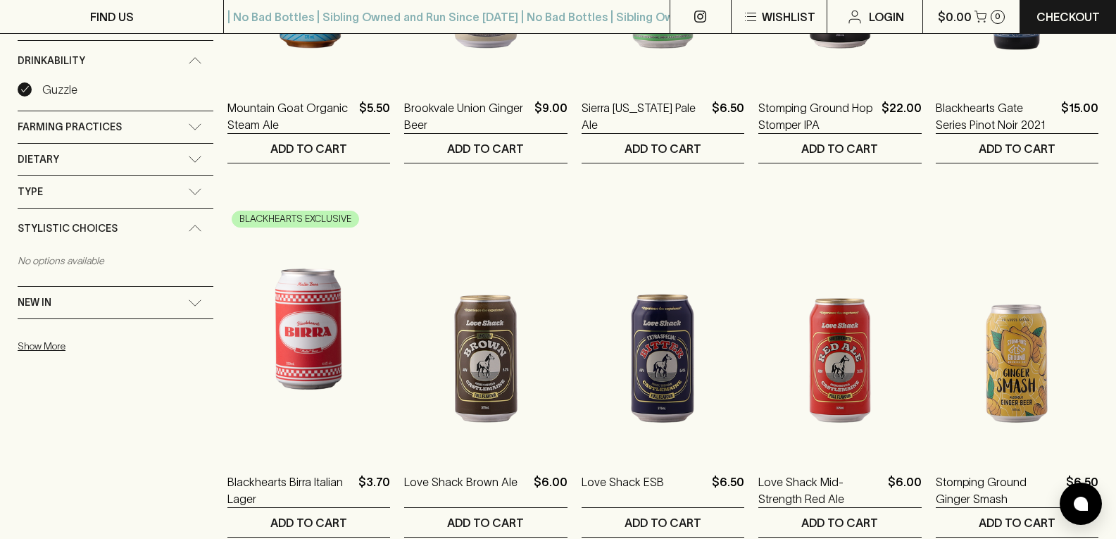
click at [175, 222] on div "Stylistic Choices" at bounding box center [116, 228] width 196 height 40
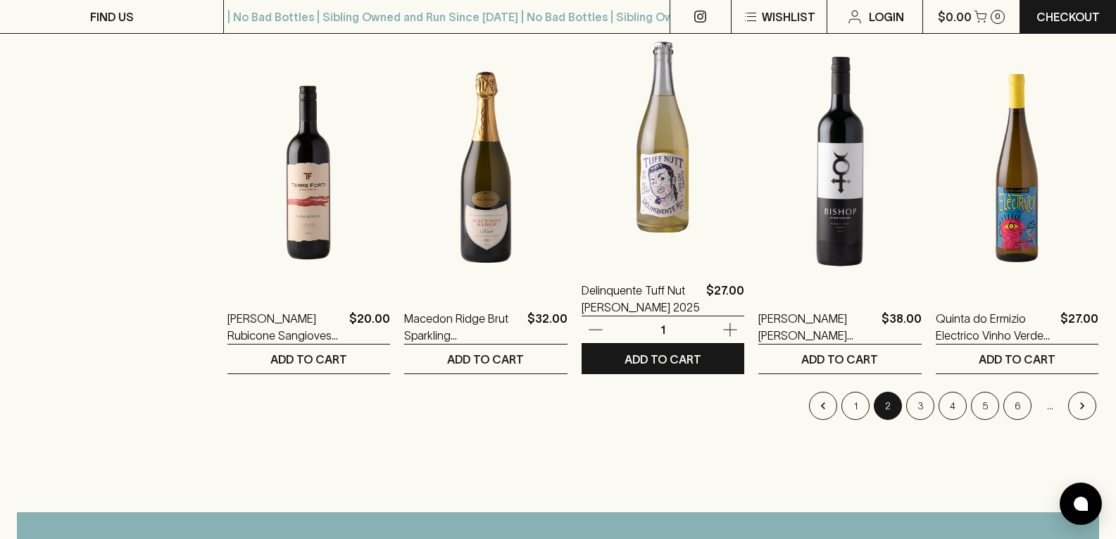
scroll to position [1453, 0]
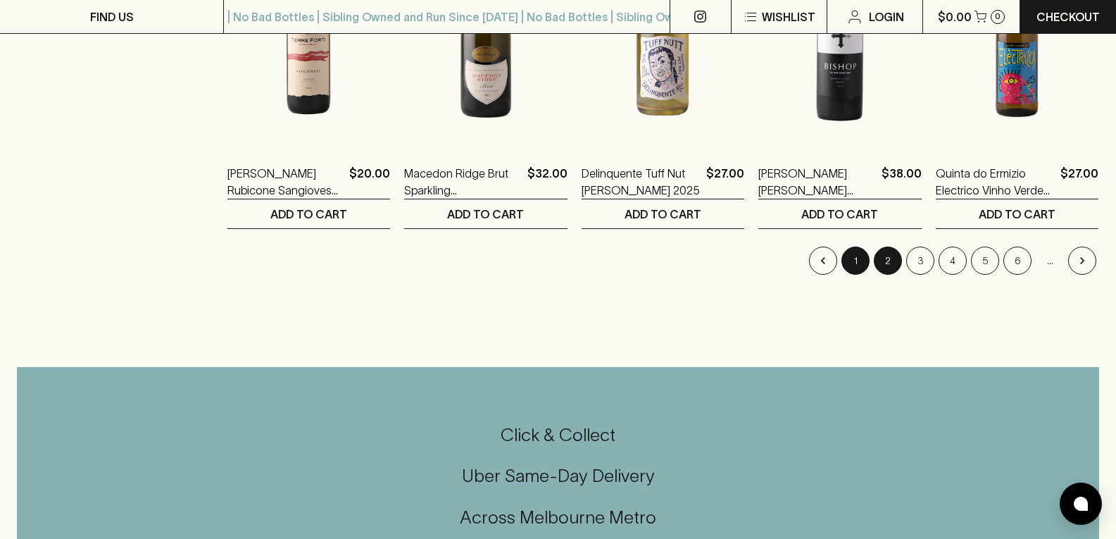
click at [855, 264] on button "1" at bounding box center [856, 261] width 28 height 28
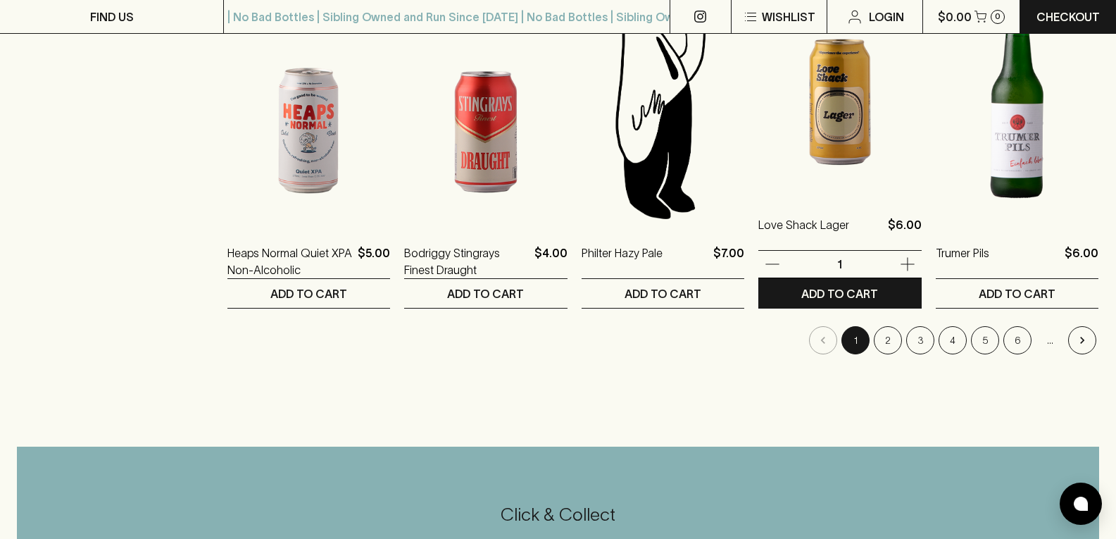
scroll to position [1409, 0]
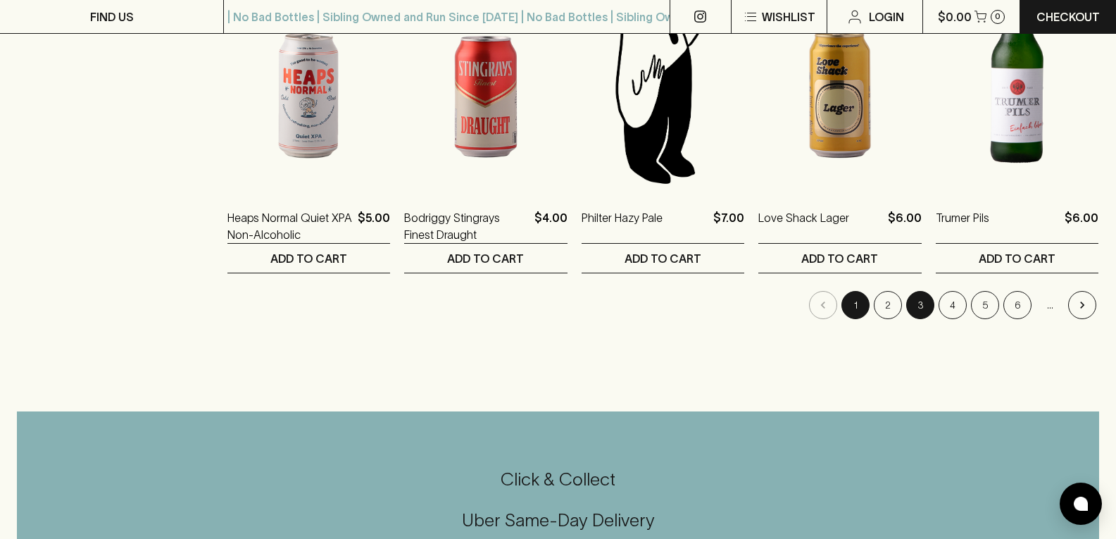
click at [921, 305] on button "3" at bounding box center [920, 305] width 28 height 28
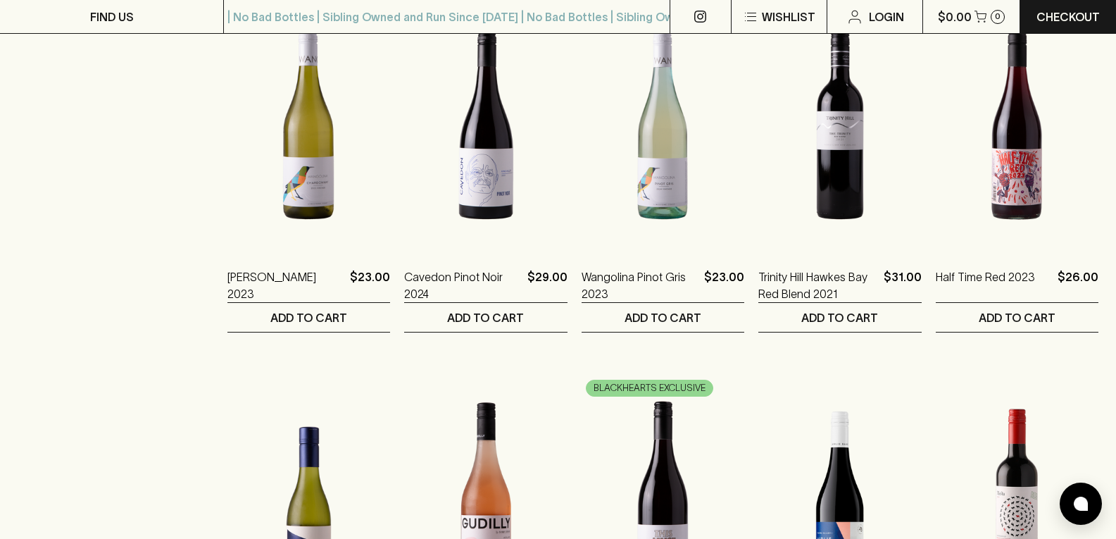
scroll to position [1268, 0]
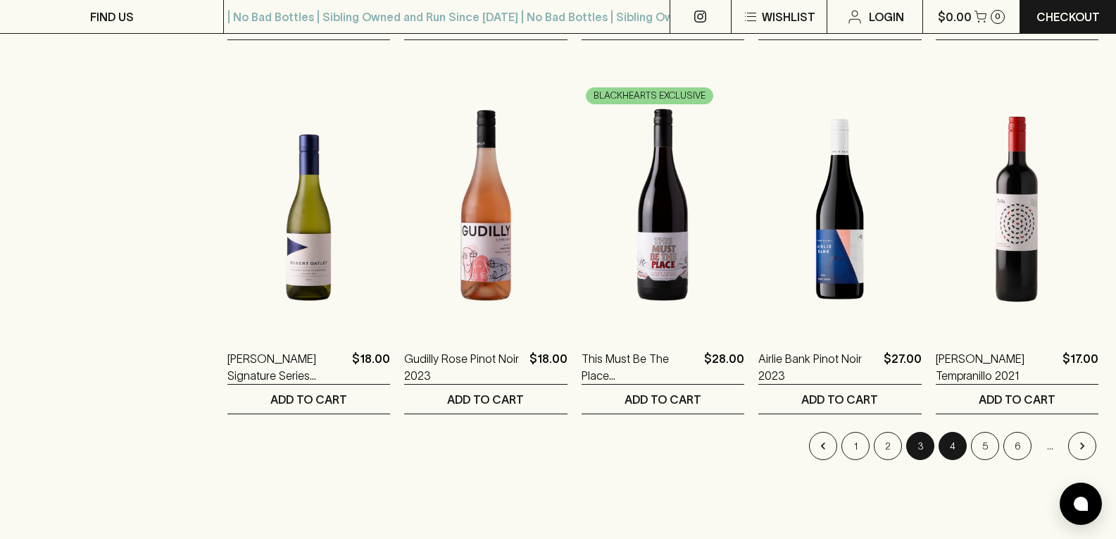
click at [948, 450] on button "4" at bounding box center [953, 446] width 28 height 28
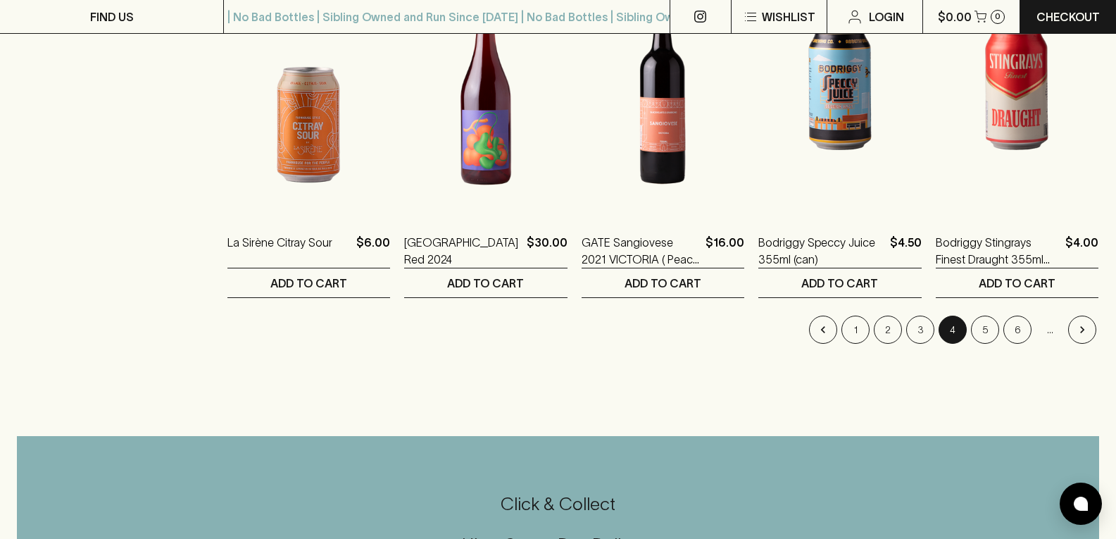
scroll to position [1409, 0]
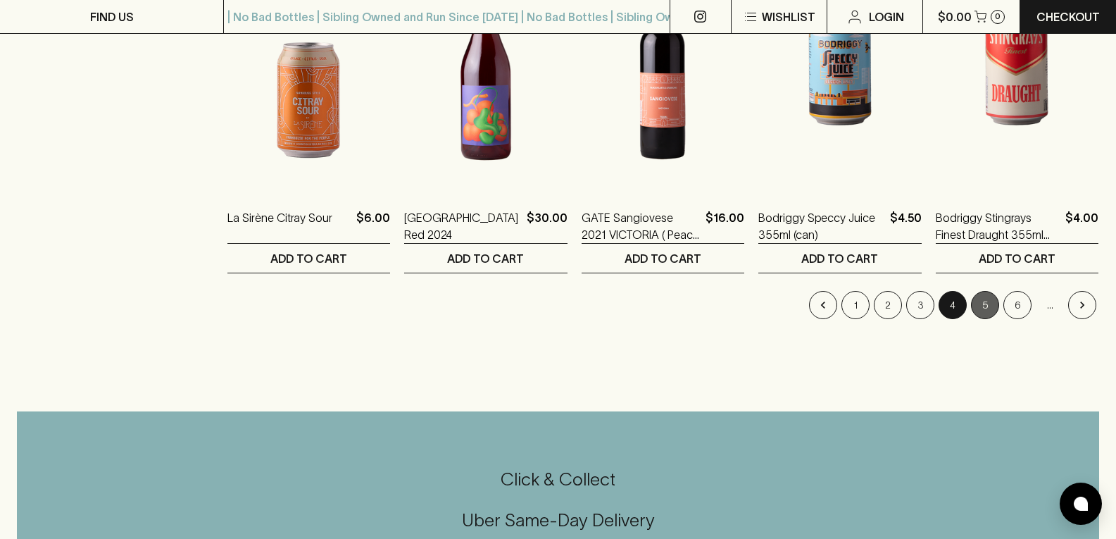
click at [983, 302] on button "5" at bounding box center [985, 305] width 28 height 28
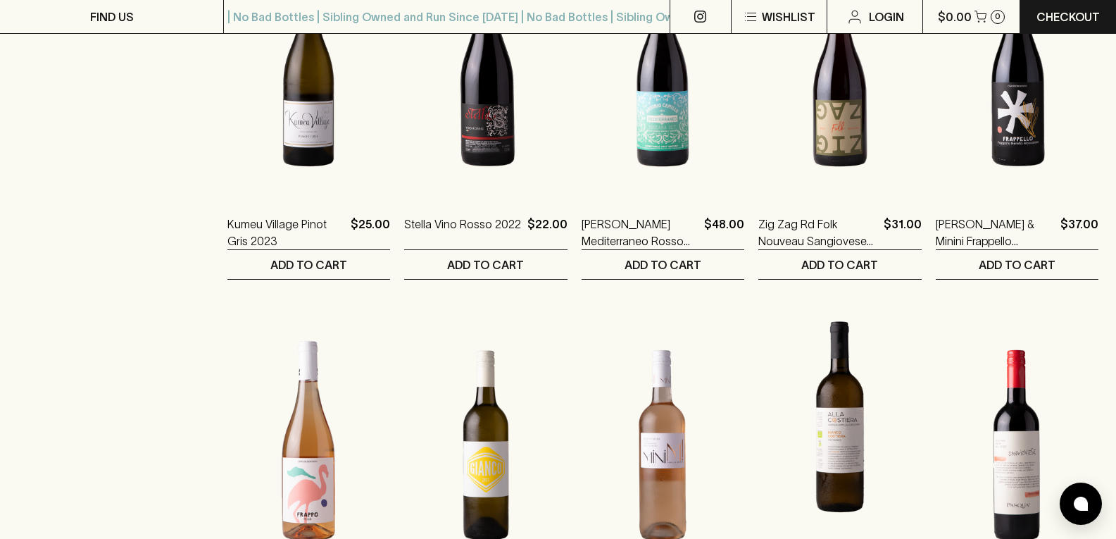
scroll to position [916, 0]
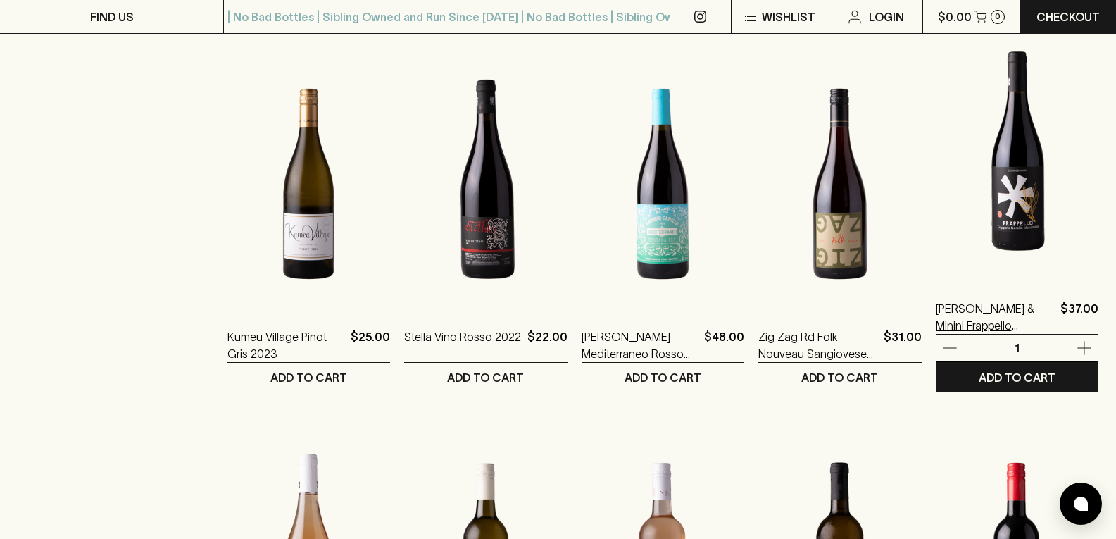
click at [1035, 316] on p "[PERSON_NAME] & Minini Frappello Frappato Blend 2022" at bounding box center [995, 317] width 119 height 34
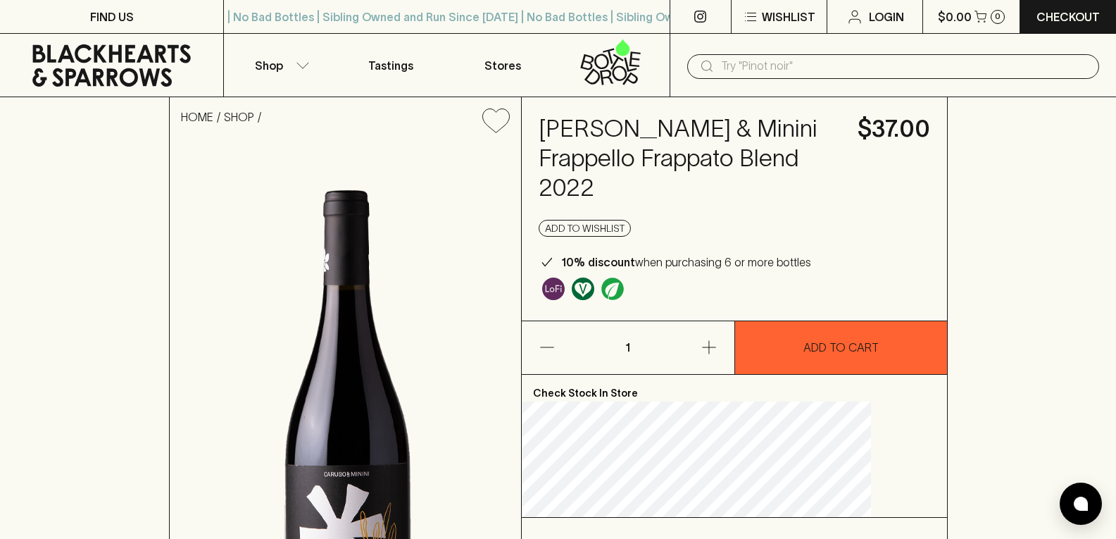
scroll to position [282, 0]
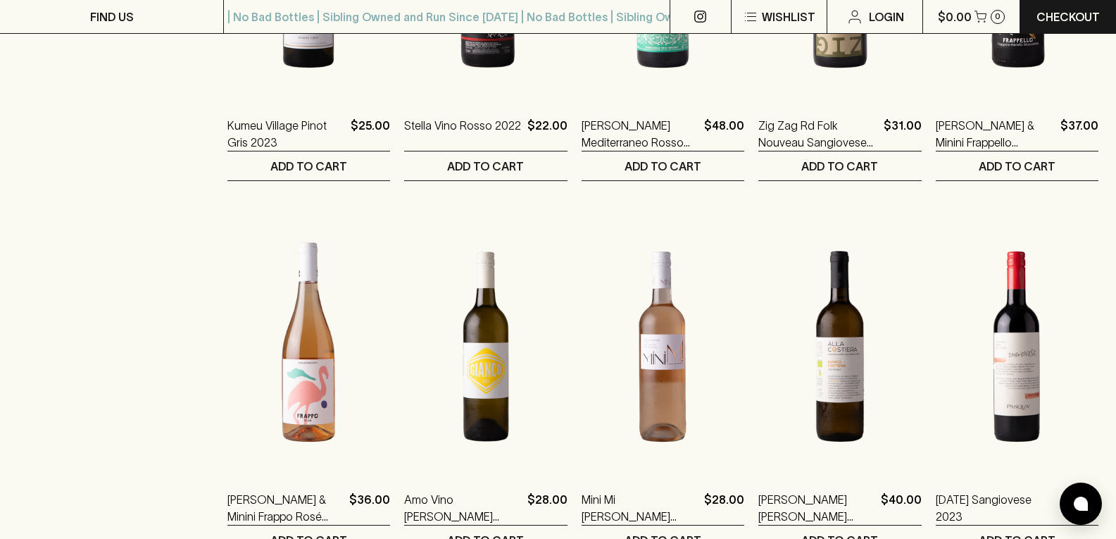
scroll to position [1409, 0]
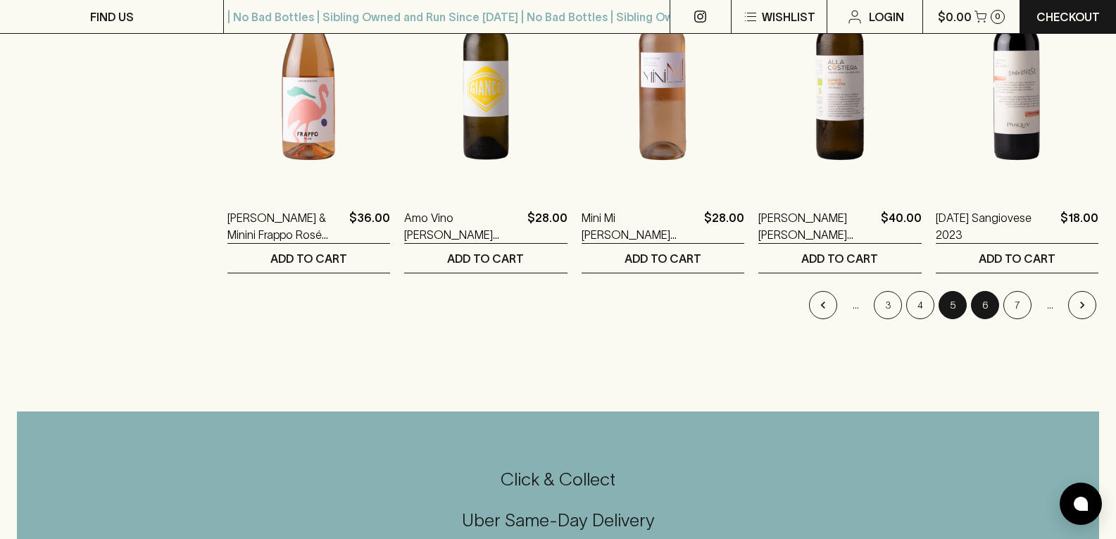
click at [990, 310] on button "6" at bounding box center [985, 305] width 28 height 28
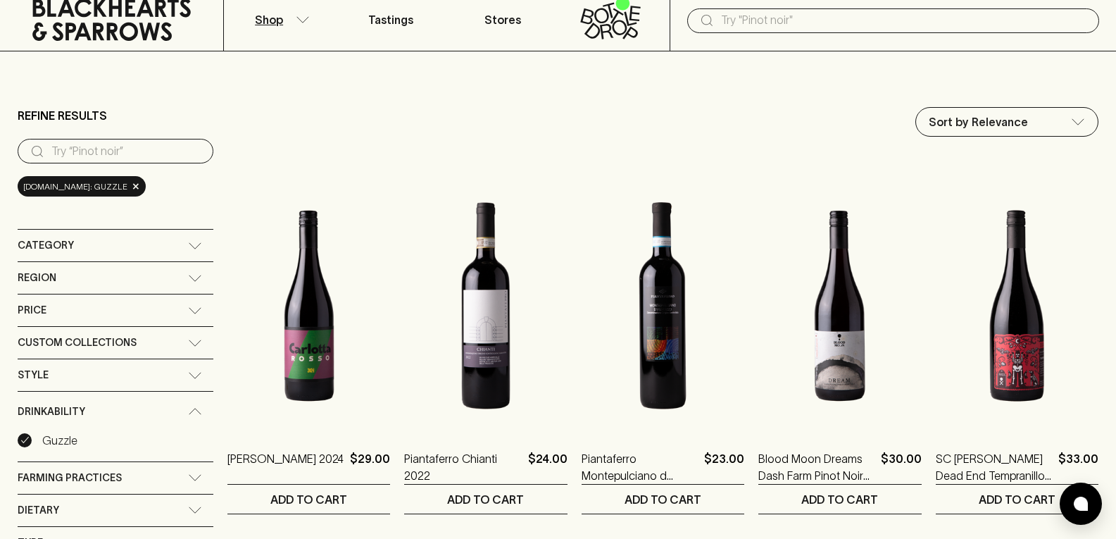
scroll to position [70, 0]
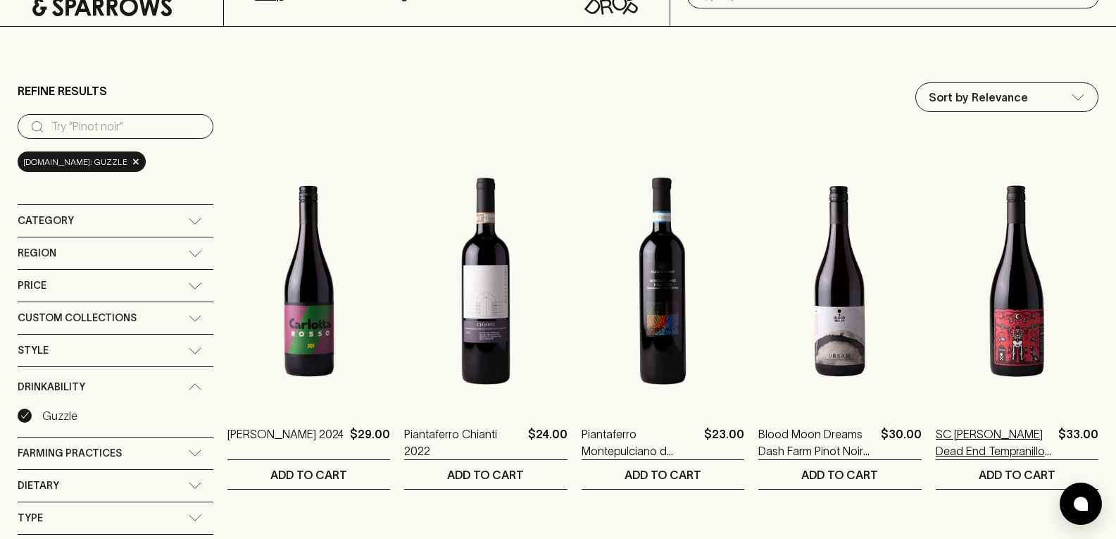
click at [970, 427] on p "SC [PERSON_NAME] Dead End Tempranillo 2022" at bounding box center [994, 442] width 117 height 34
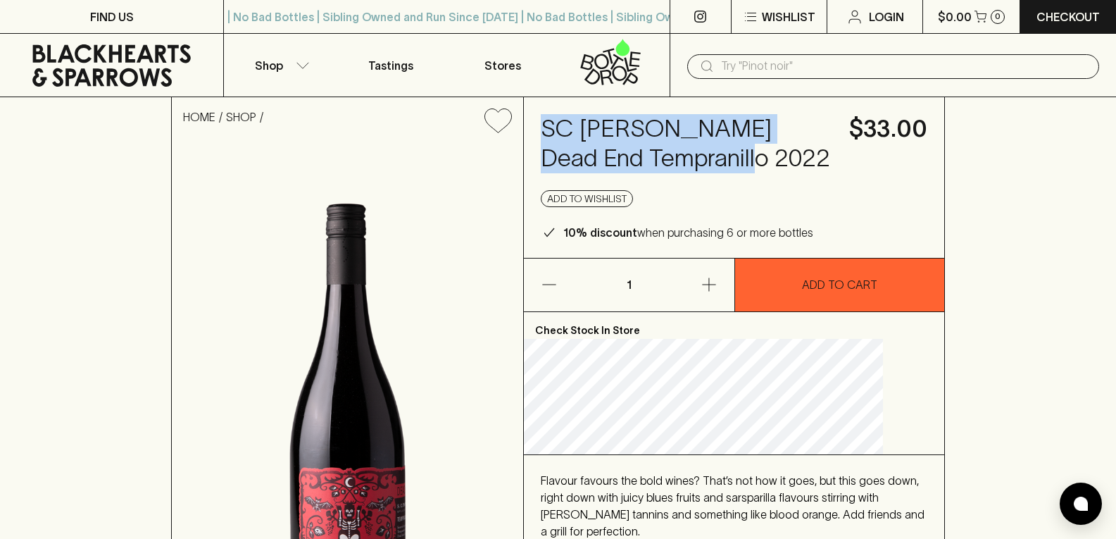
drag, startPoint x: 754, startPoint y: 157, endPoint x: 574, endPoint y: 132, distance: 181.3
click at [574, 132] on h4 "SC [PERSON_NAME] Dead End Tempranillo 2022" at bounding box center [687, 143] width 292 height 59
copy h4 "SC [PERSON_NAME] Dead End Tempranillo 2022"
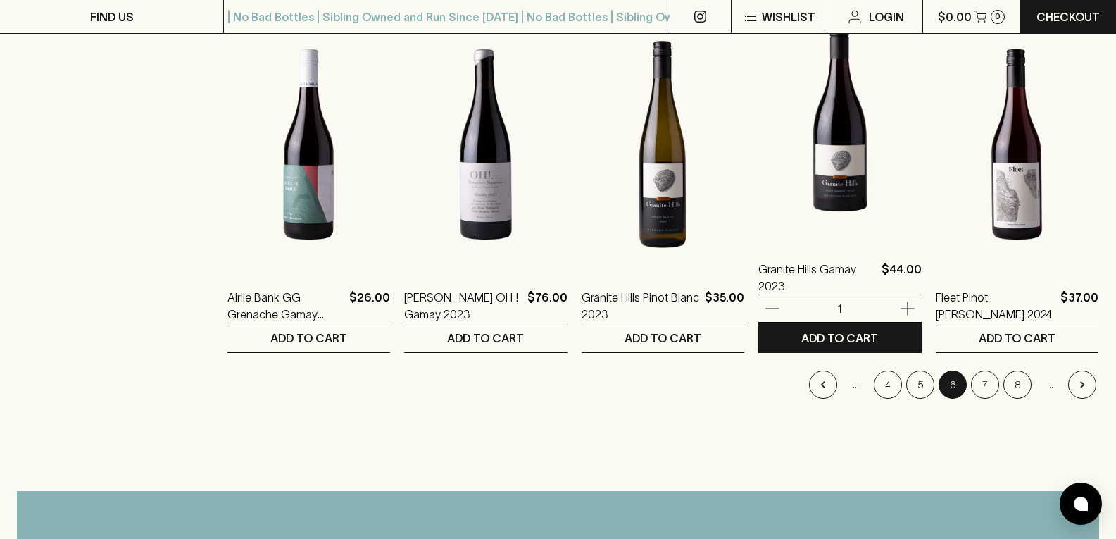
scroll to position [1338, 0]
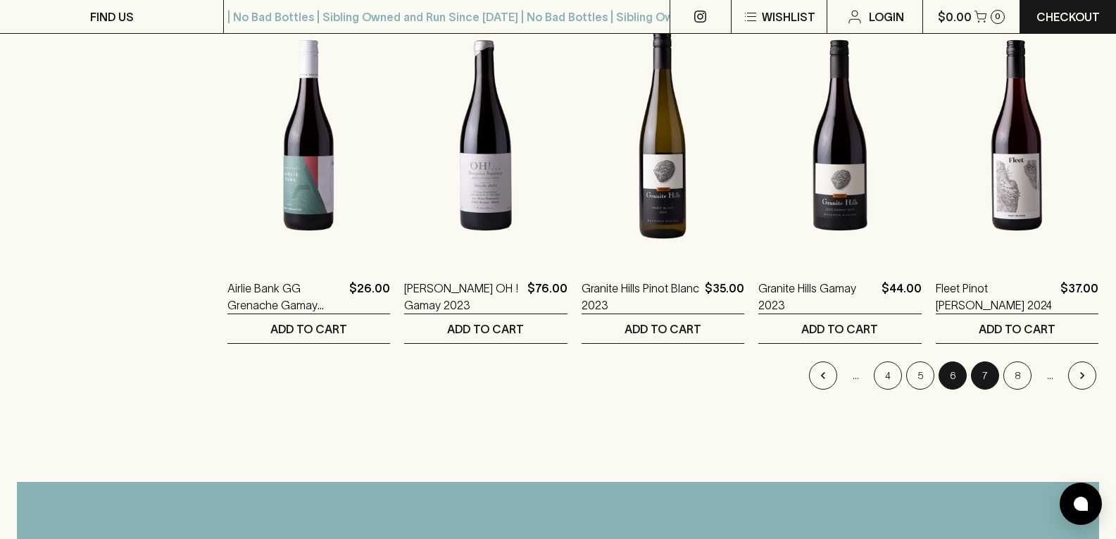
click at [990, 378] on button "7" at bounding box center [985, 375] width 28 height 28
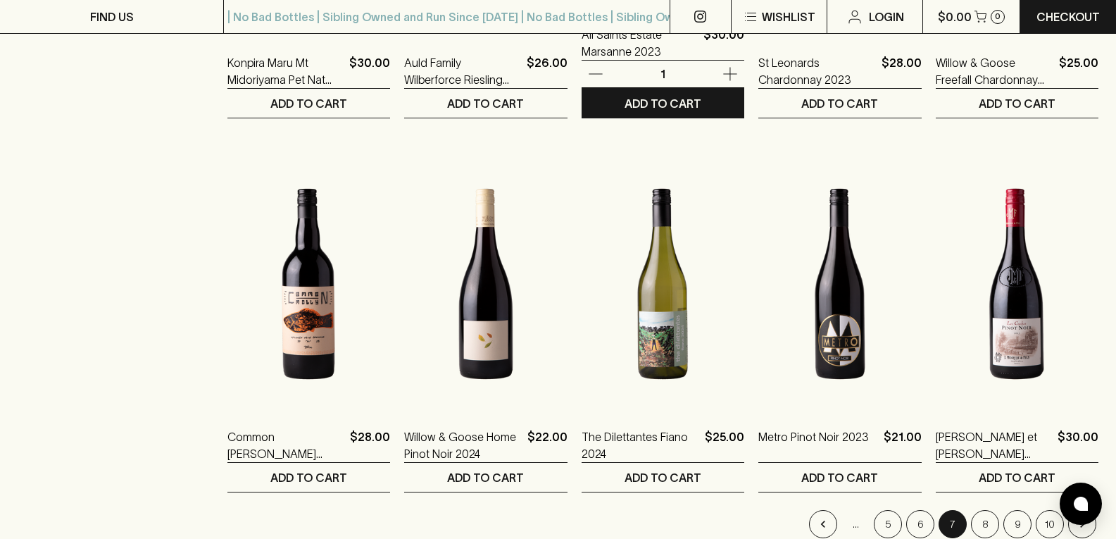
scroll to position [1197, 0]
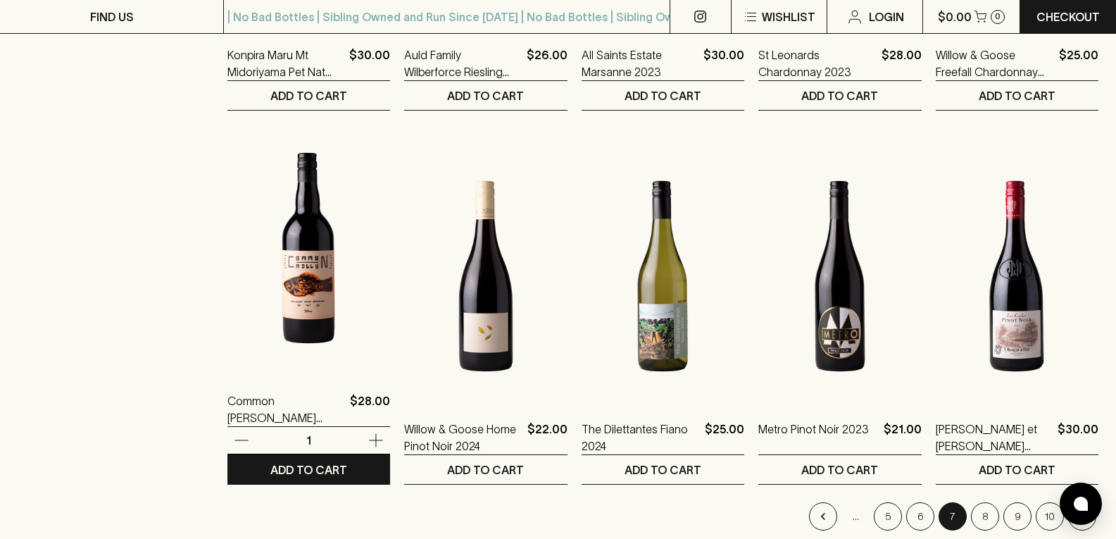
click at [228, 429] on div "1" at bounding box center [309, 440] width 163 height 27
click at [228, 404] on p "Common [PERSON_NAME] 2023" at bounding box center [286, 409] width 117 height 34
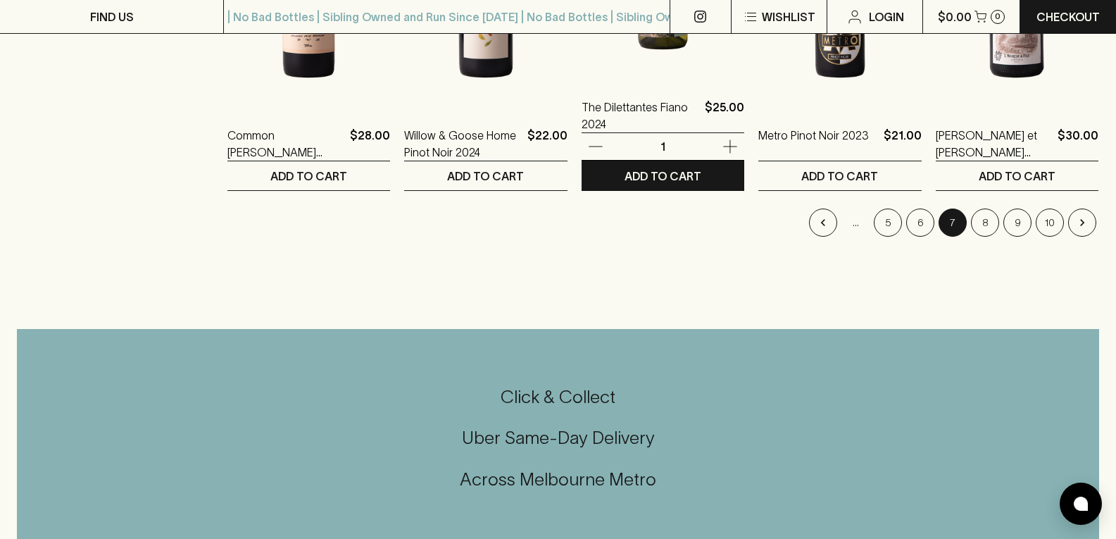
scroll to position [1479, 0]
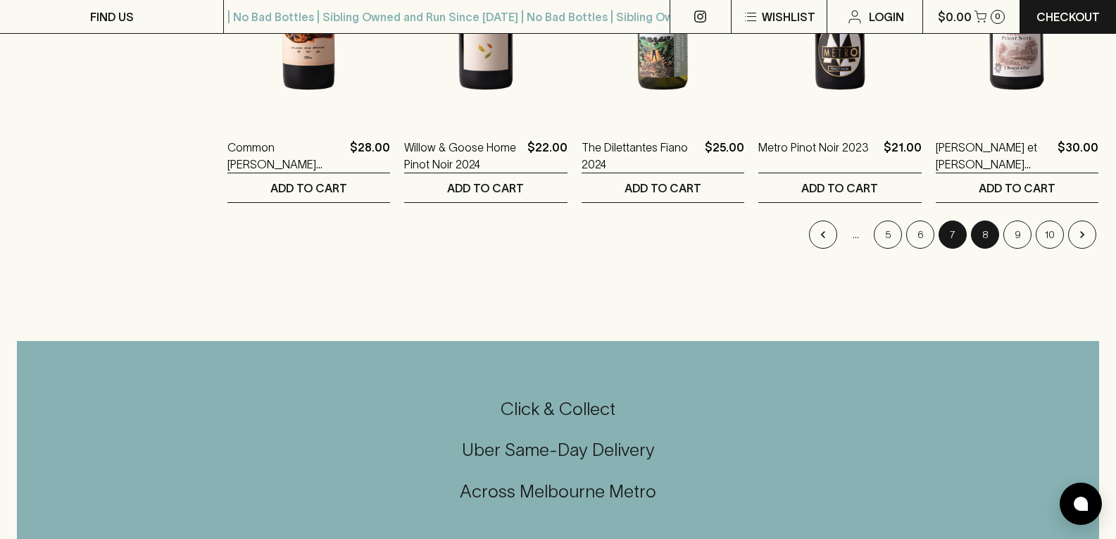
click at [981, 232] on button "8" at bounding box center [985, 234] width 28 height 28
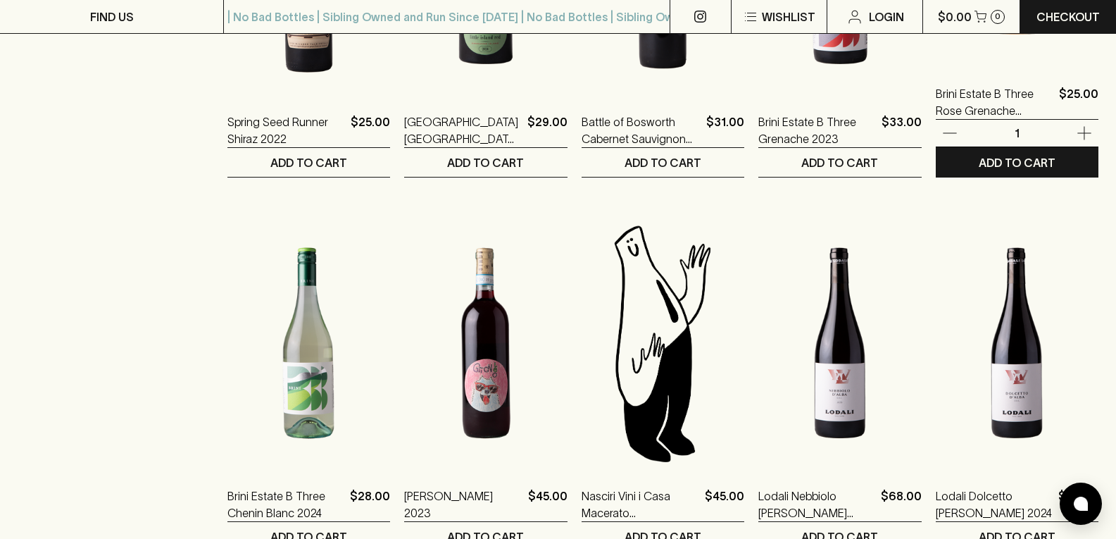
scroll to position [1197, 0]
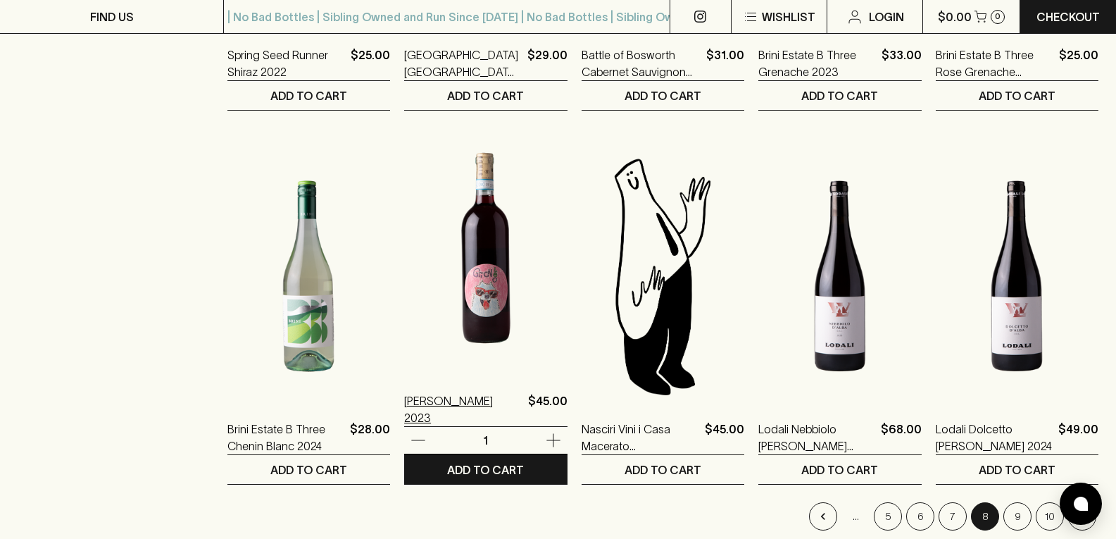
click at [461, 402] on p "[PERSON_NAME] 2023" at bounding box center [463, 409] width 118 height 34
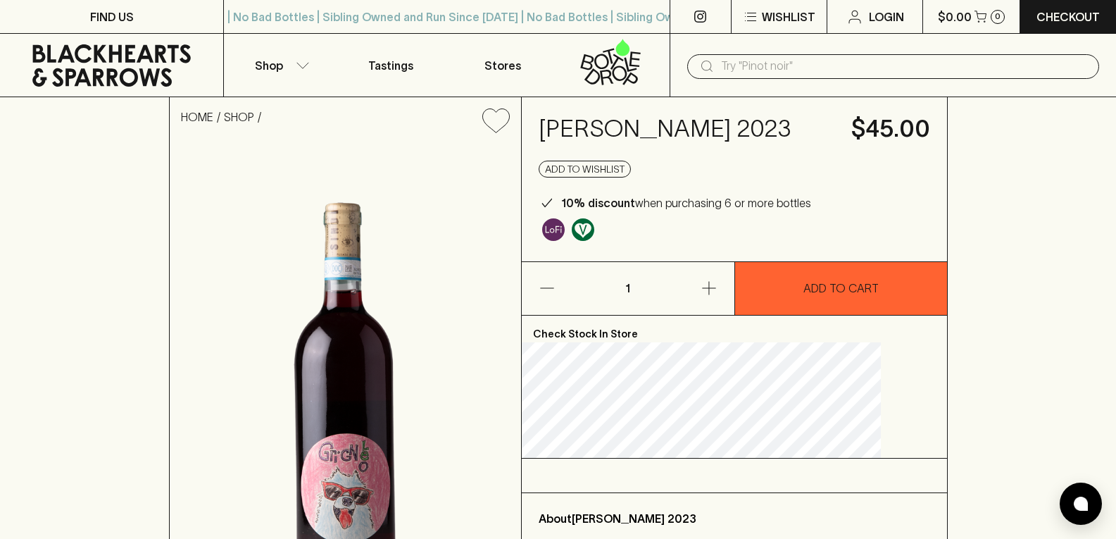
drag, startPoint x: 735, startPoint y: 163, endPoint x: 572, endPoint y: 130, distance: 166.7
click at [572, 130] on h4 "[PERSON_NAME] 2023" at bounding box center [687, 129] width 296 height 30
copy h4 "[PERSON_NAME] 2023"
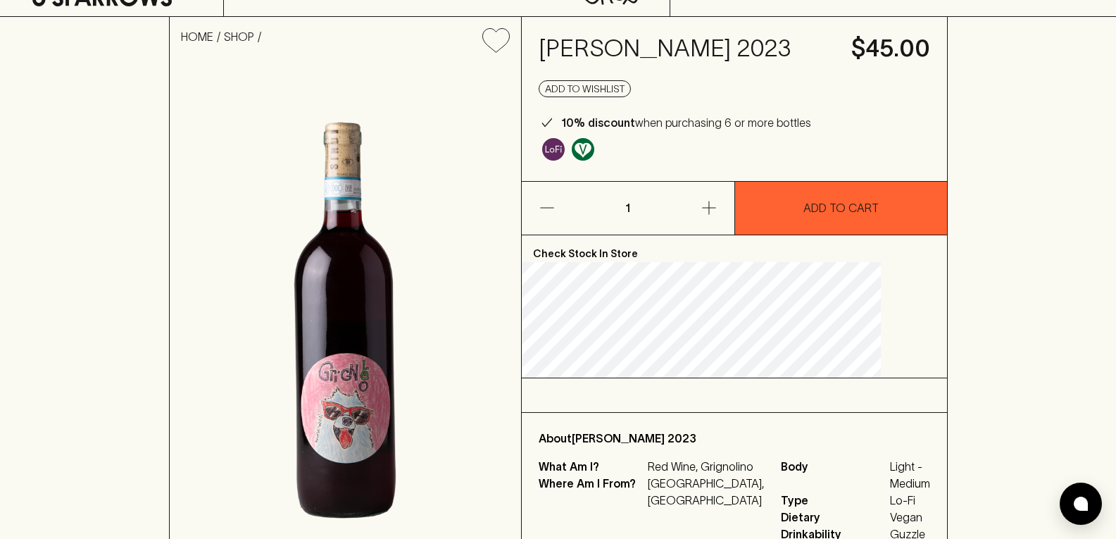
scroll to position [141, 0]
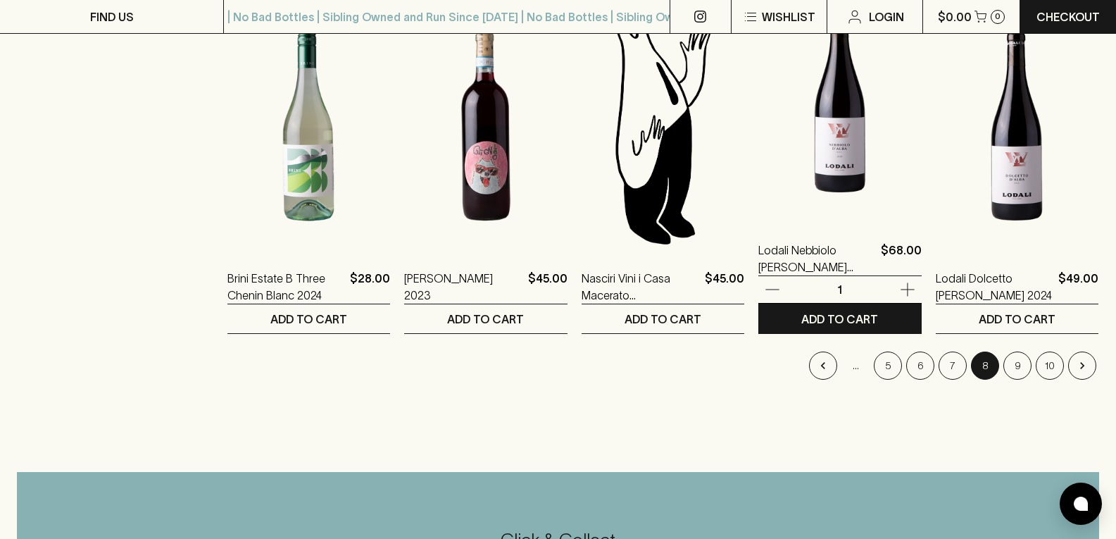
scroll to position [1479, 0]
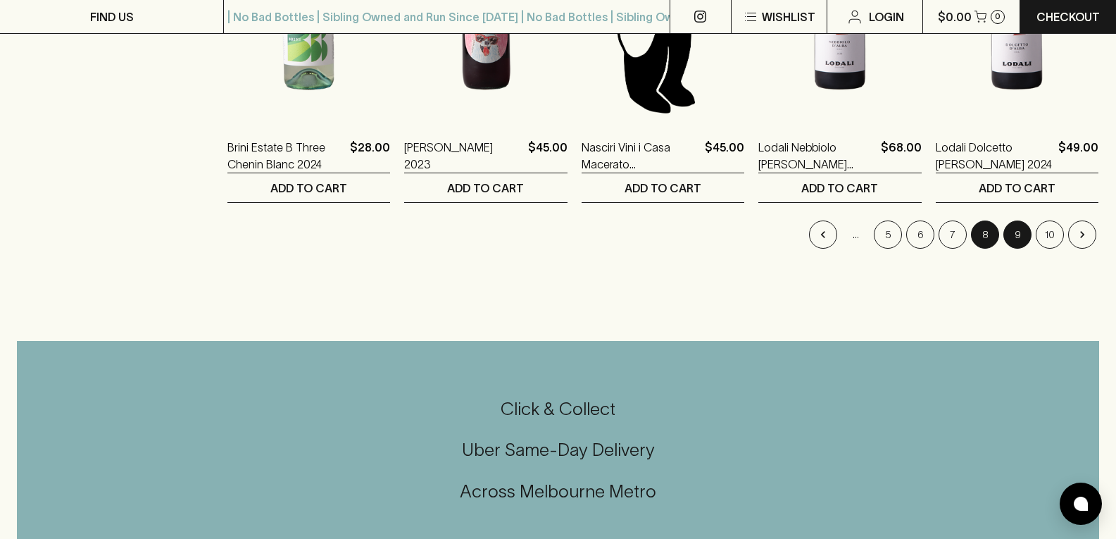
click at [1021, 225] on button "9" at bounding box center [1018, 234] width 28 height 28
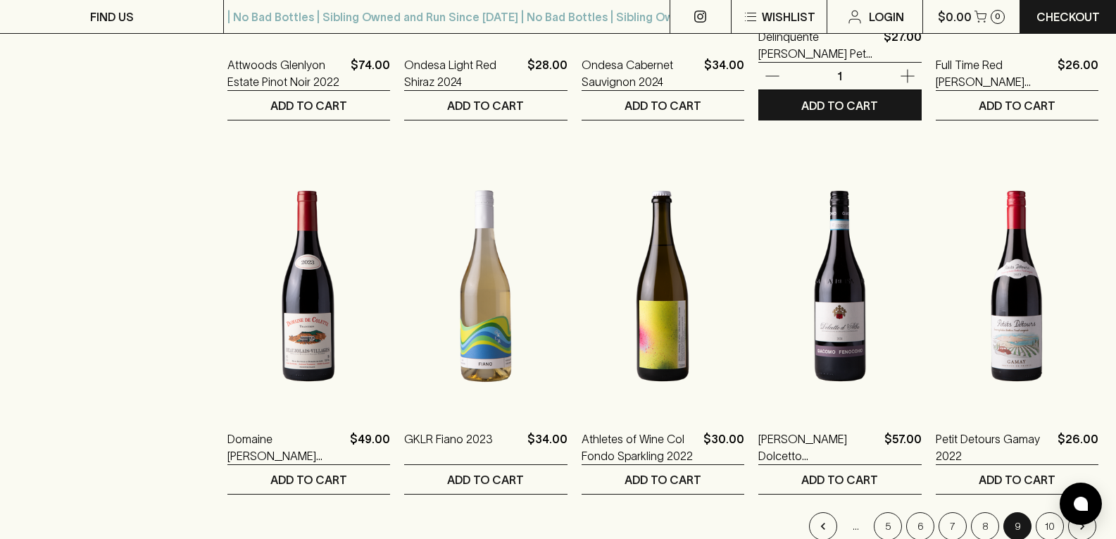
scroll to position [1197, 0]
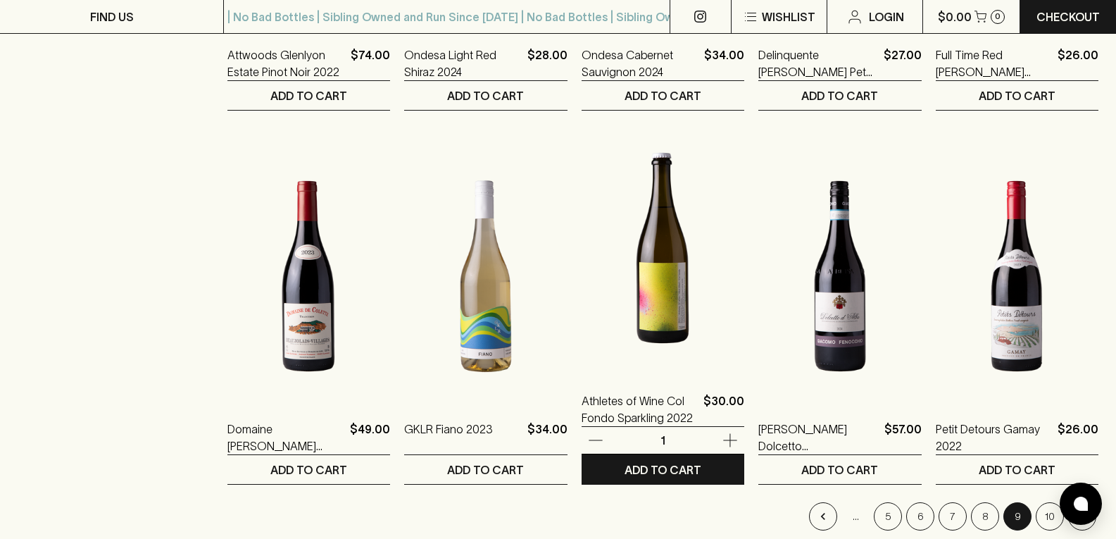
click at [639, 323] on img at bounding box center [663, 248] width 163 height 247
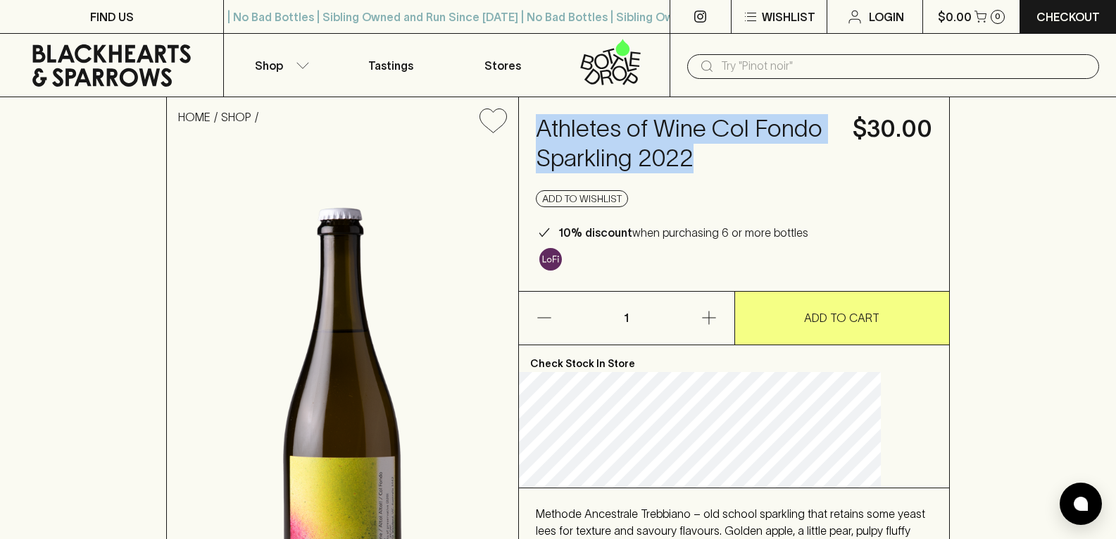
drag, startPoint x: 798, startPoint y: 156, endPoint x: 571, endPoint y: 138, distance: 227.5
click at [571, 138] on h4 "Athletes of Wine Col Fondo Sparkling 2022" at bounding box center [686, 143] width 300 height 59
copy h4 "Athletes of Wine Col Fondo Sparkling 2022"
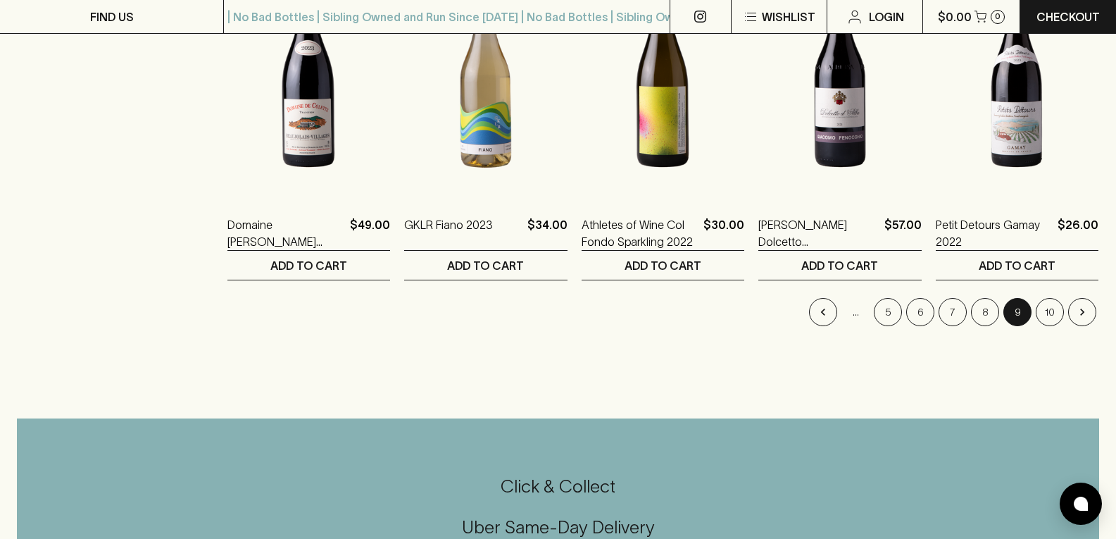
scroll to position [1338, 0]
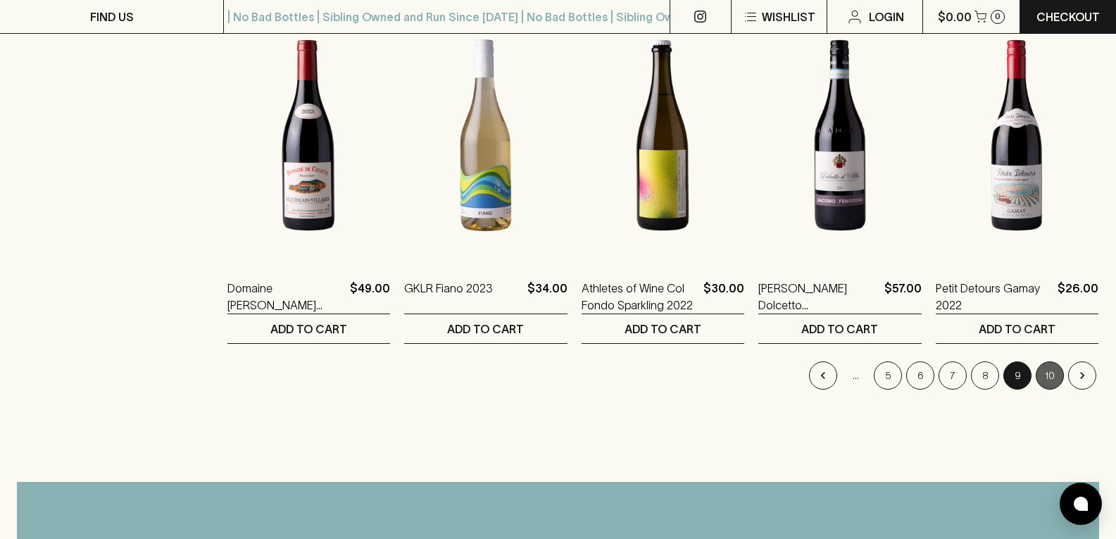
click at [1051, 367] on button "10" at bounding box center [1050, 375] width 28 height 28
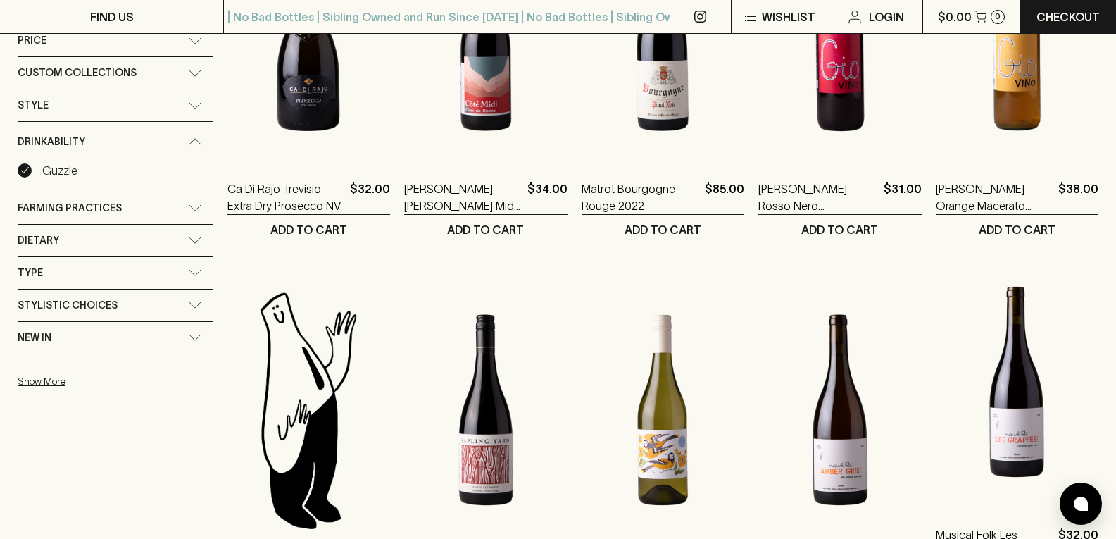
scroll to position [493, 0]
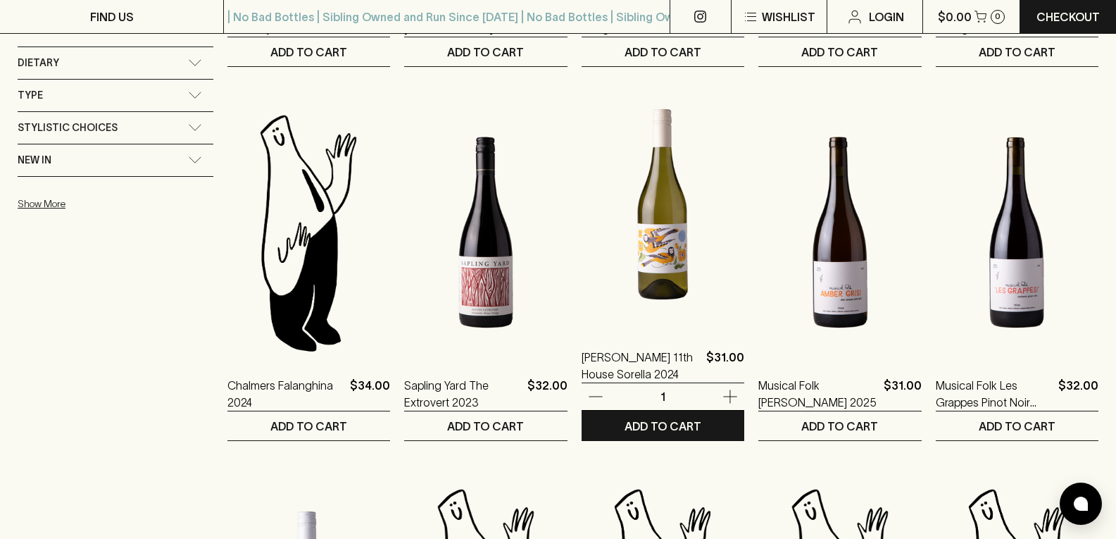
click at [665, 282] on img at bounding box center [663, 204] width 163 height 247
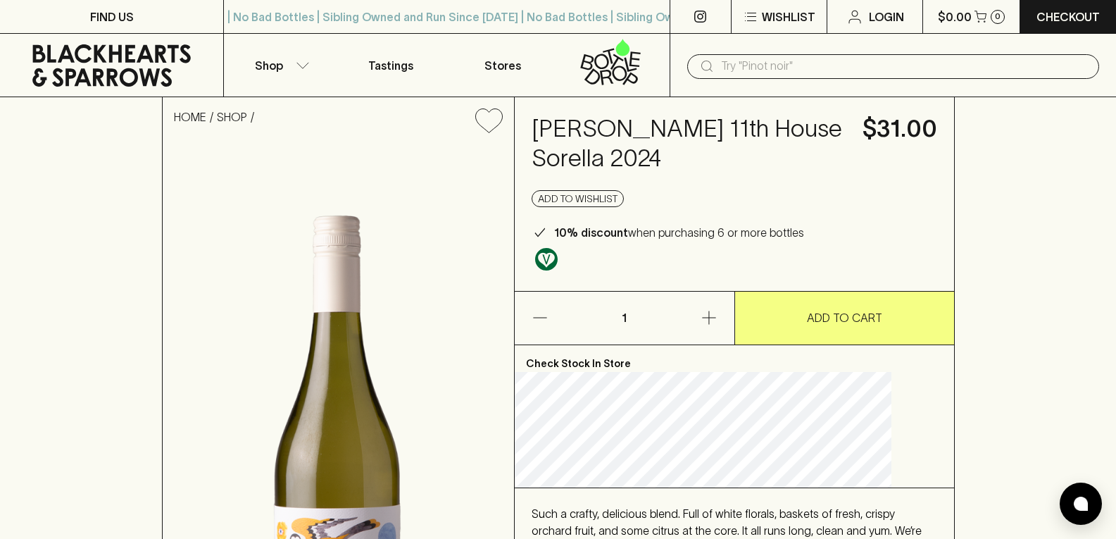
drag, startPoint x: 766, startPoint y: 161, endPoint x: 559, endPoint y: 125, distance: 209.5
click at [559, 125] on div "[PERSON_NAME] 11th House Sorella 2024 $31.00 Add to wishlist 10% discount when …" at bounding box center [735, 194] width 440 height 194
copy h4 "[PERSON_NAME] 11th House Sorella 2024"
